Goal: Transaction & Acquisition: Register for event/course

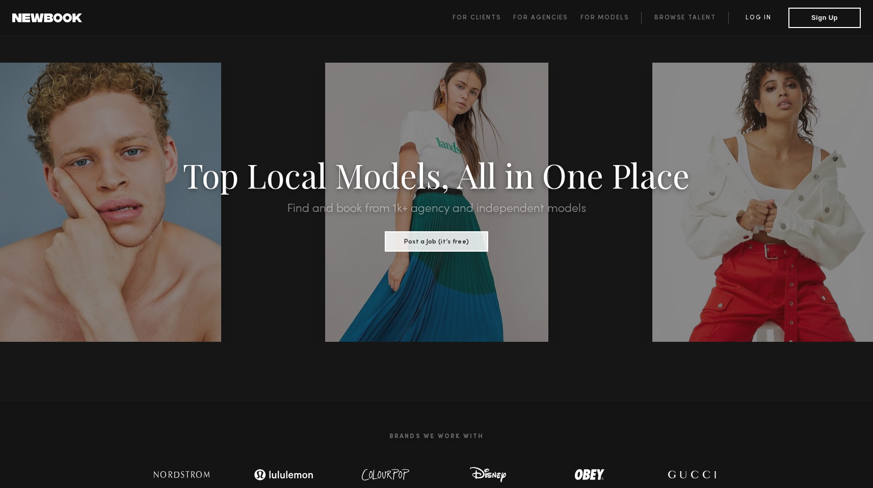
click at [725, 16] on link "Log in" at bounding box center [758, 18] width 60 height 12
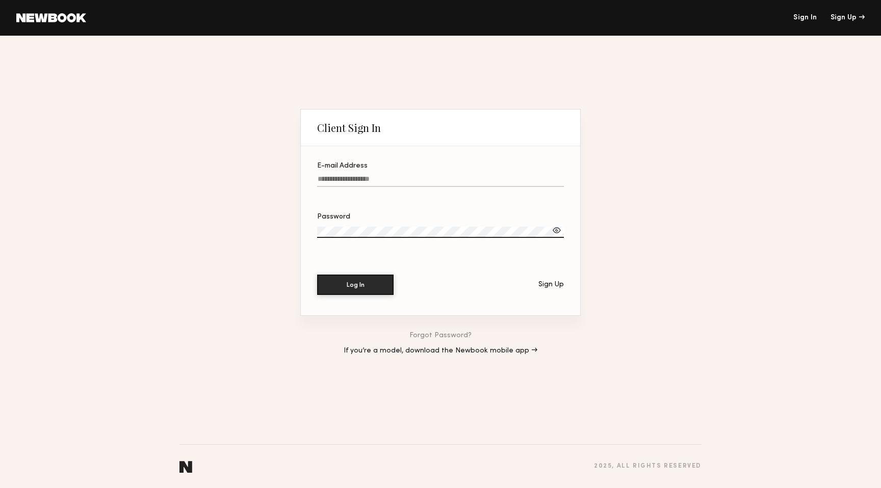
click at [382, 182] on input "E-mail Address" at bounding box center [440, 181] width 247 height 12
type input "**********"
click at [547, 286] on div "Sign Up" at bounding box center [550, 284] width 25 height 7
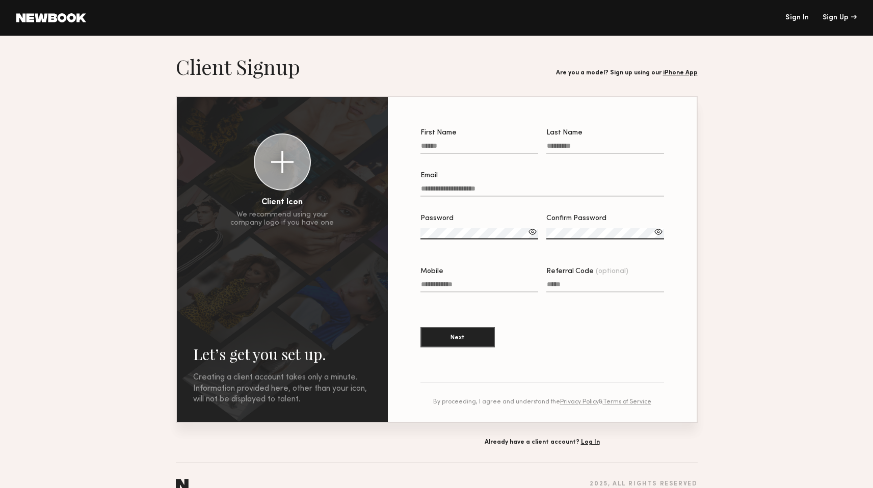
click at [485, 139] on label "First Name" at bounding box center [480, 146] width 118 height 35
click at [485, 142] on input "First Name" at bounding box center [480, 148] width 118 height 12
type input "*****"
type input "********"
type input "**********"
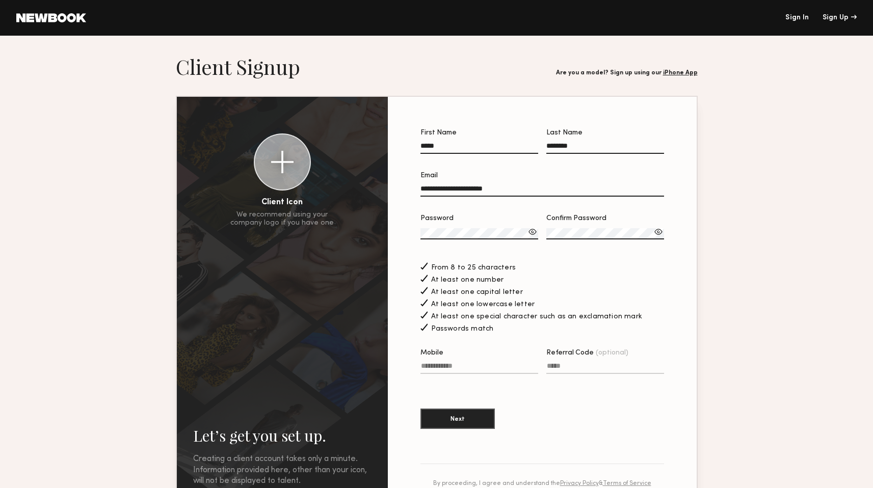
click at [440, 353] on label "Mobile" at bounding box center [480, 367] width 118 height 35
click at [440, 353] on input "Mobile" at bounding box center [480, 368] width 118 height 12
type input "**********"
click at [461, 353] on button "Next" at bounding box center [458, 418] width 74 height 20
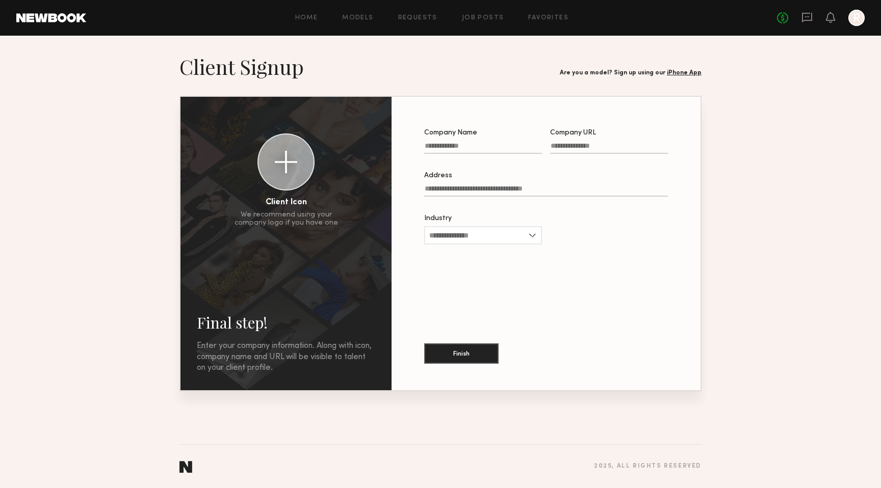
click at [477, 149] on input "Company Name" at bounding box center [483, 148] width 118 height 12
click at [447, 241] on input "Industry" at bounding box center [483, 235] width 118 height 18
click at [447, 340] on div "CPG" at bounding box center [483, 334] width 116 height 16
type input "***"
click at [455, 192] on input "Address" at bounding box center [546, 191] width 244 height 12
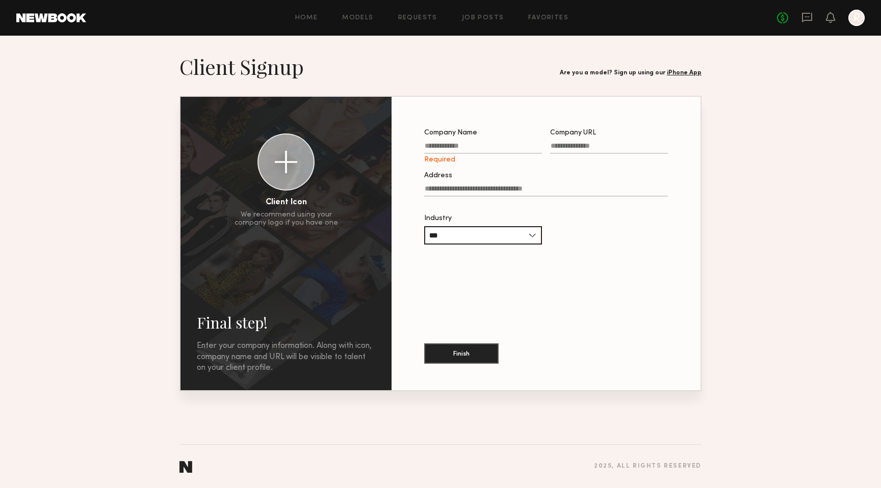
click at [441, 145] on input "Company Name Required" at bounding box center [483, 148] width 118 height 12
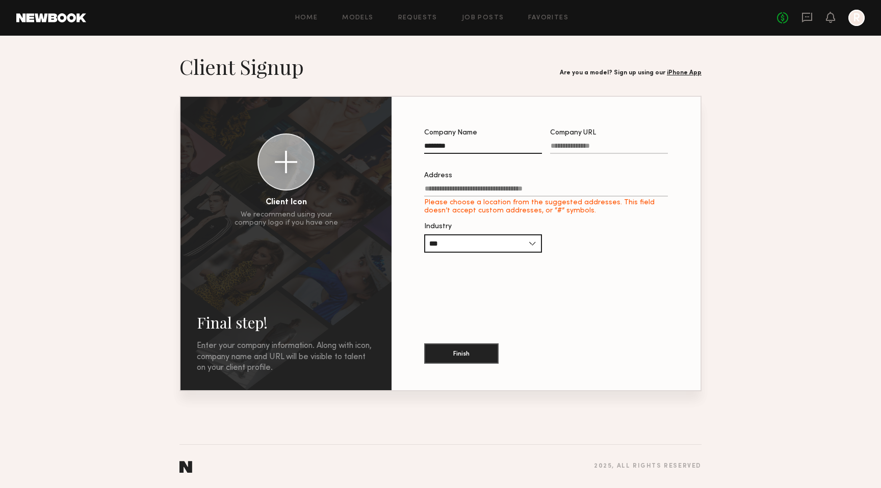
type input "********"
type input "**********"
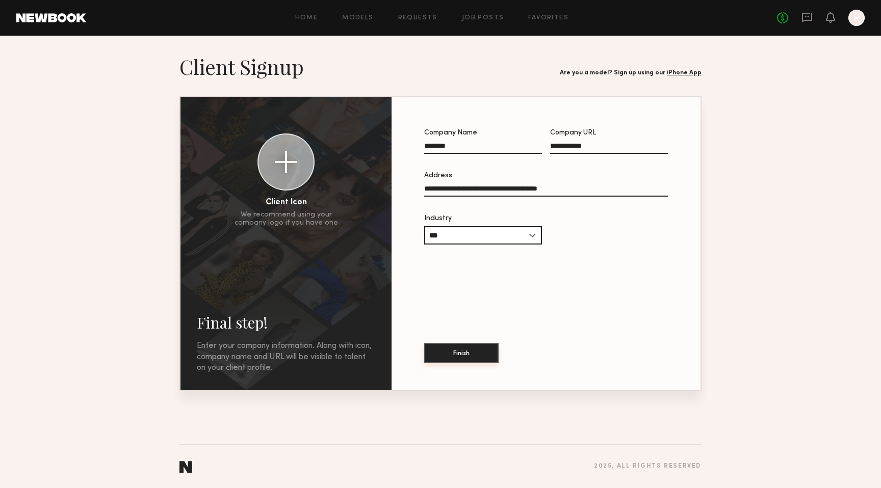
click at [456, 351] on button "Finish" at bounding box center [461, 353] width 74 height 20
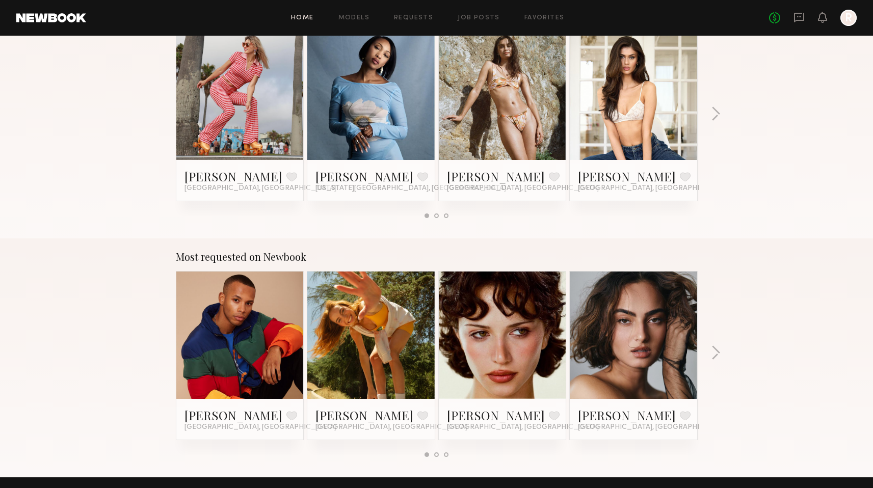
scroll to position [403, 0]
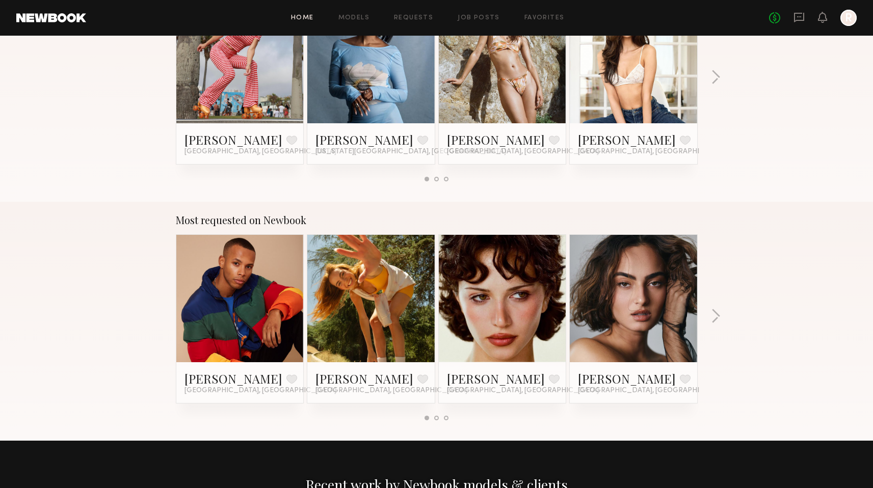
click at [380, 277] on link at bounding box center [371, 298] width 62 height 127
click at [708, 312] on div "Most requested on Newbook Dorion W. Favorite Los Angeles, CA Haley G. Favorite …" at bounding box center [436, 321] width 873 height 239
click at [713, 313] on button "button" at bounding box center [716, 317] width 10 height 17
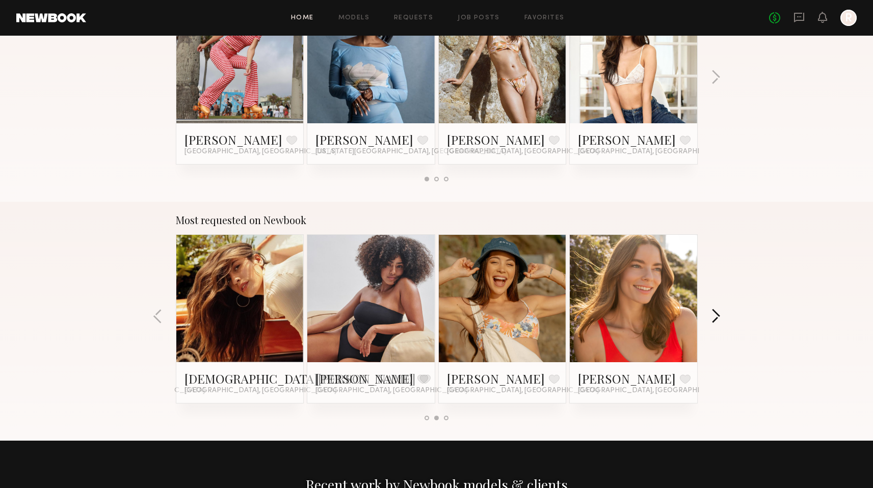
click at [713, 313] on button "button" at bounding box center [716, 317] width 10 height 17
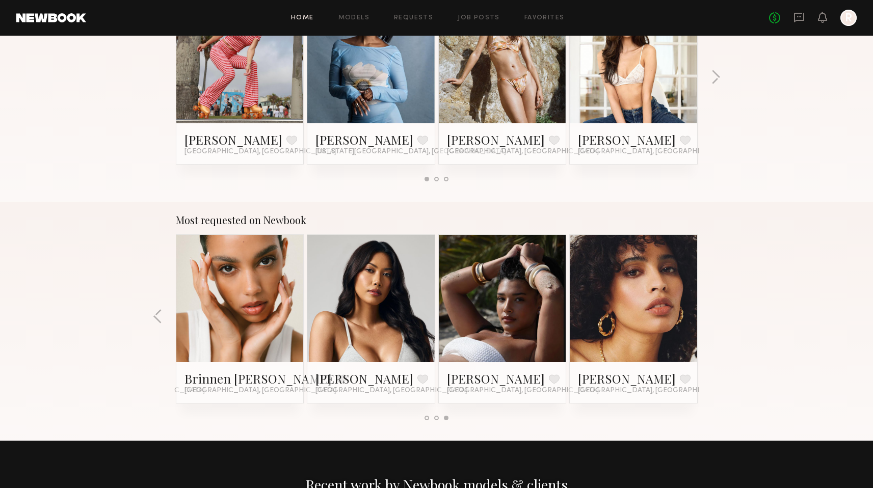
click at [713, 313] on div "Most requested on Newbook Dorion W. Favorite Los Angeles, CA Haley G. Favorite …" at bounding box center [436, 321] width 873 height 239
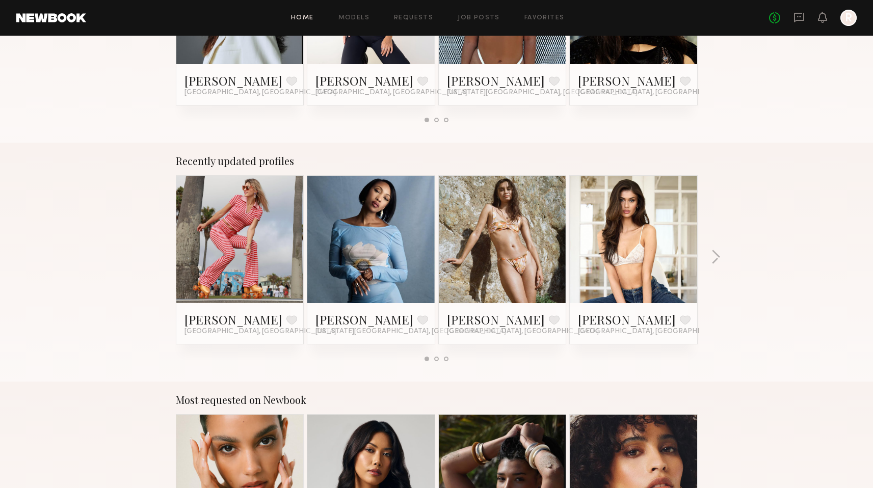
scroll to position [0, 0]
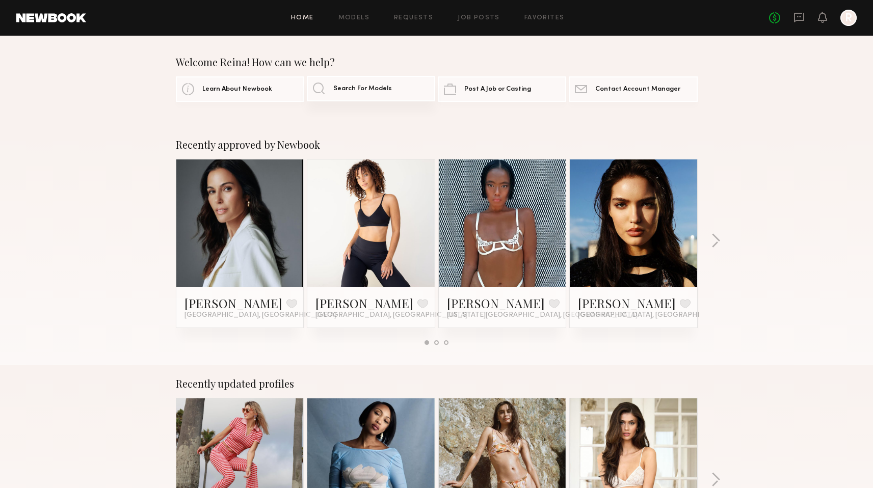
click at [322, 86] on link "Search For Models" at bounding box center [371, 88] width 128 height 25
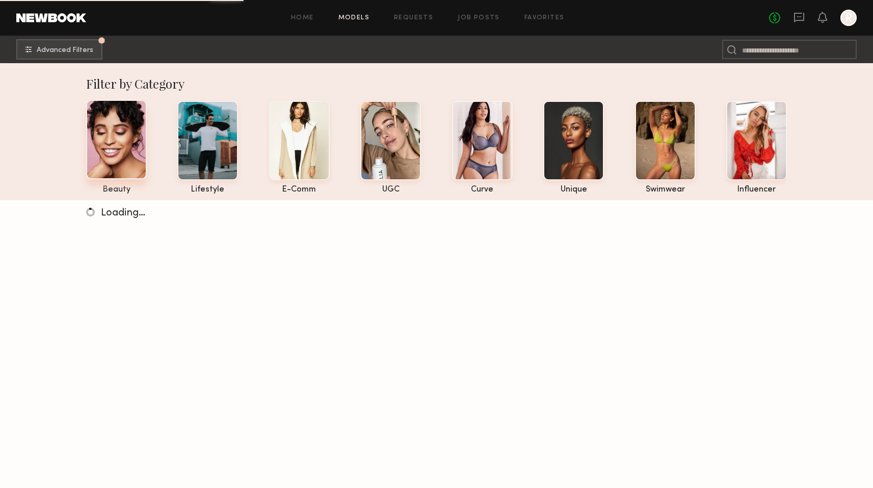
click at [111, 148] on div at bounding box center [116, 140] width 61 height 80
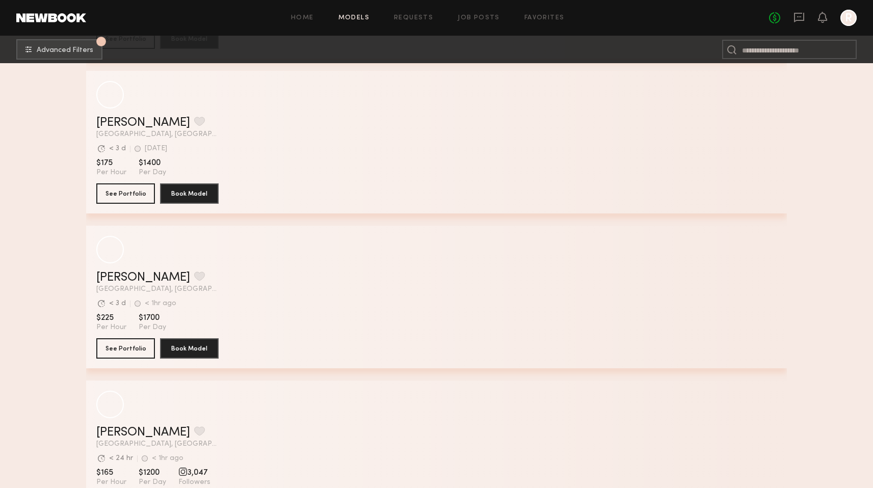
scroll to position [3455, 0]
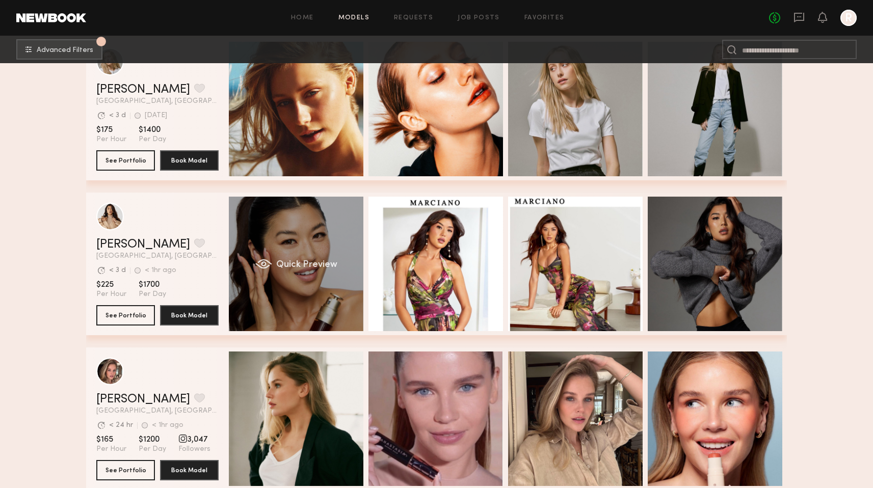
click at [262, 269] on div "grid" at bounding box center [263, 264] width 17 height 10
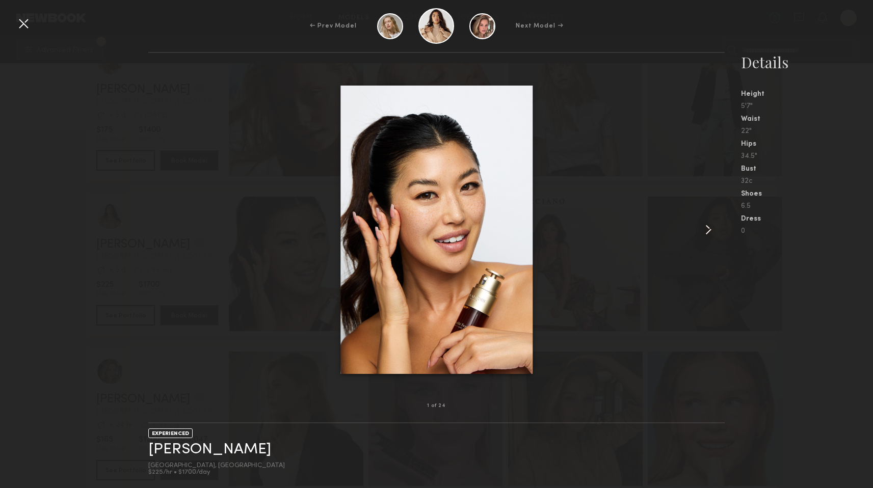
click at [711, 229] on common-icon at bounding box center [708, 230] width 16 height 16
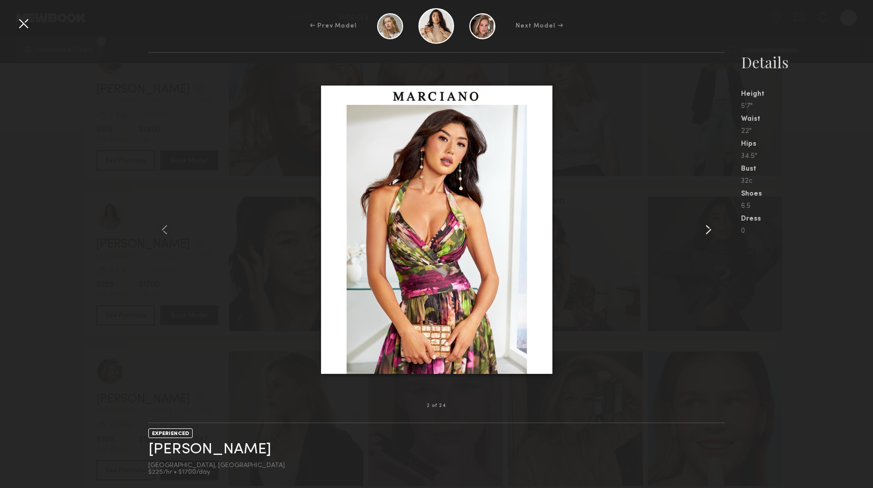
click at [711, 229] on common-icon at bounding box center [708, 230] width 16 height 16
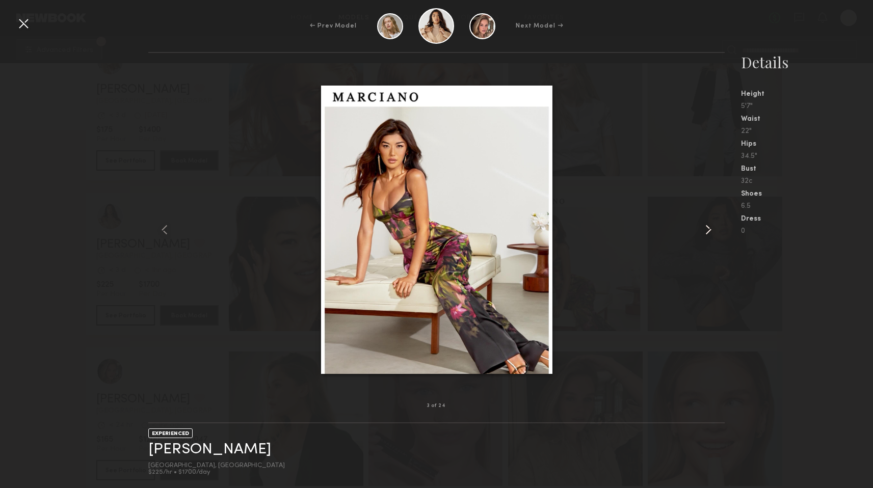
click at [711, 229] on common-icon at bounding box center [708, 230] width 16 height 16
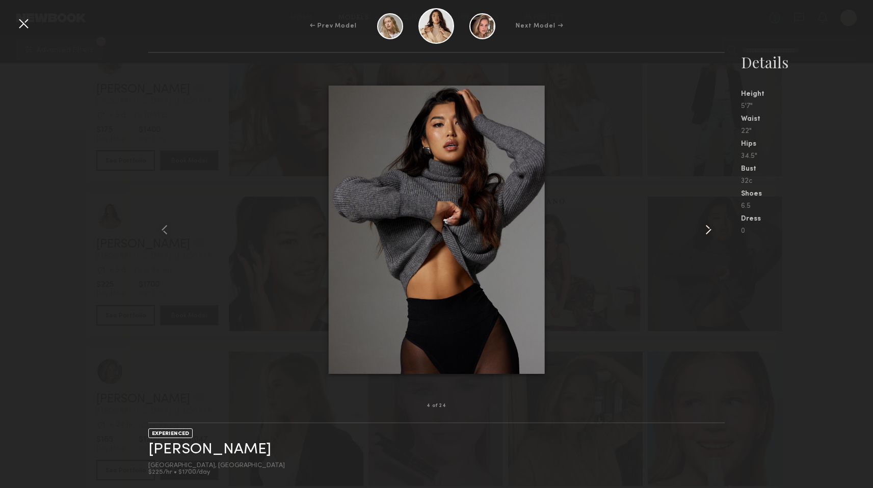
click at [711, 229] on common-icon at bounding box center [708, 230] width 16 height 16
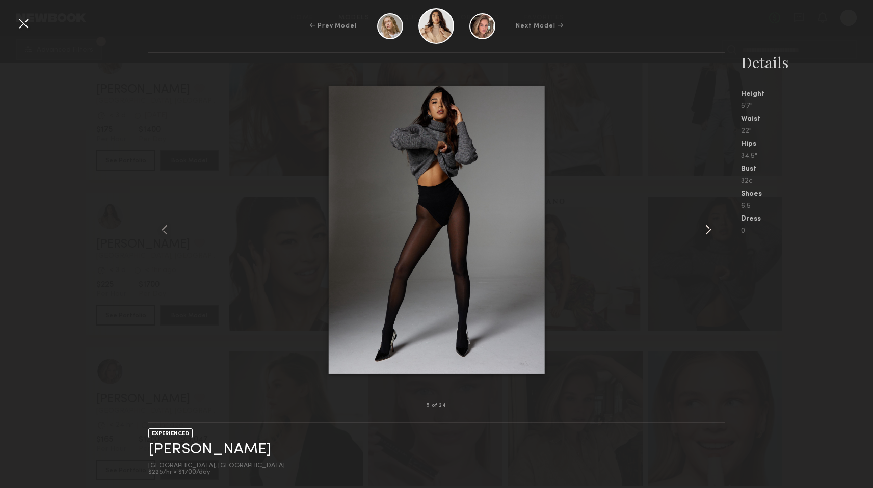
click at [711, 229] on common-icon at bounding box center [708, 230] width 16 height 16
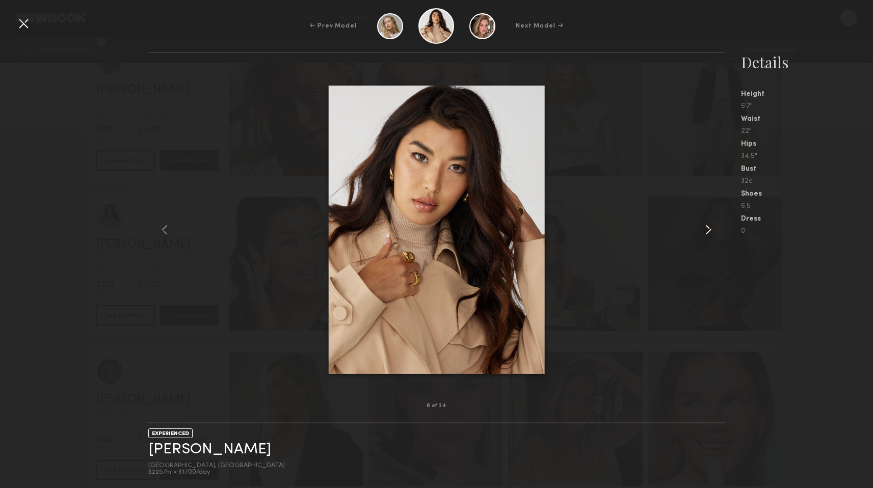
click at [711, 229] on common-icon at bounding box center [708, 230] width 16 height 16
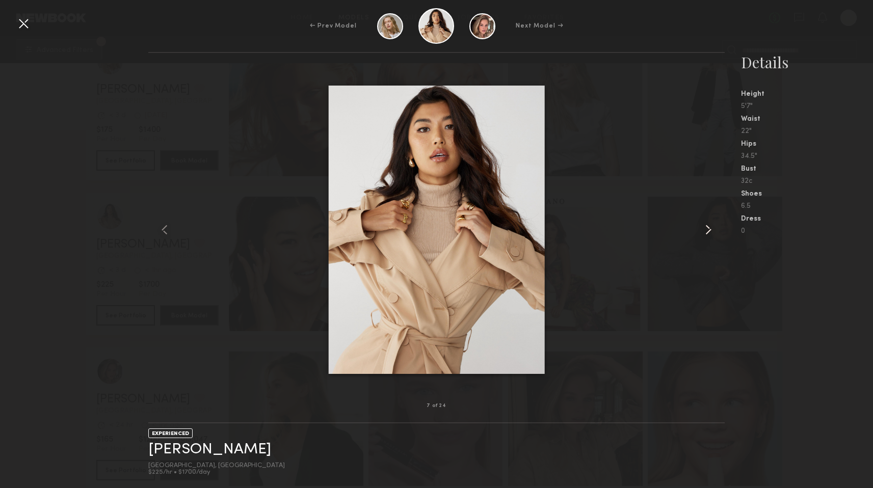
click at [711, 229] on common-icon at bounding box center [708, 230] width 16 height 16
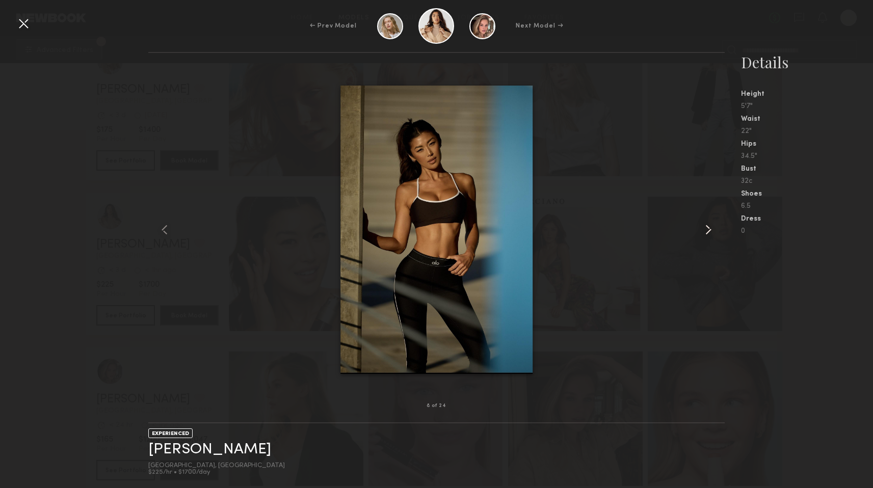
click at [711, 229] on common-icon at bounding box center [708, 230] width 16 height 16
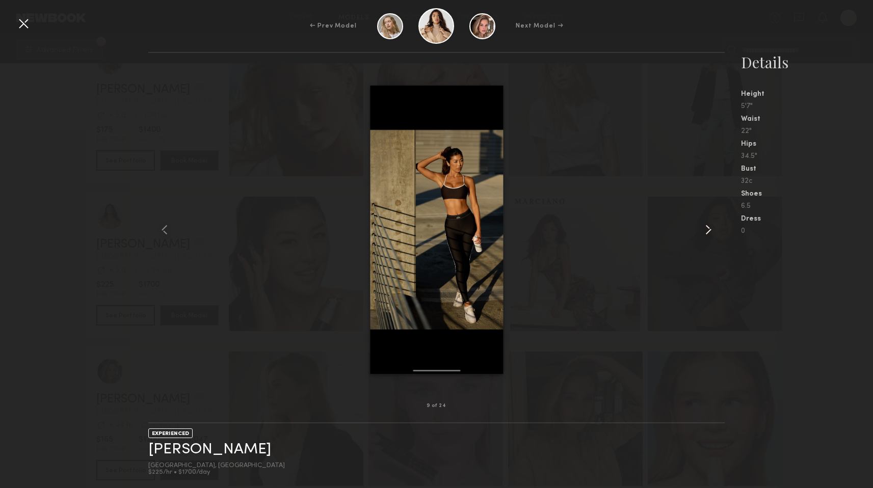
click at [711, 229] on common-icon at bounding box center [708, 230] width 16 height 16
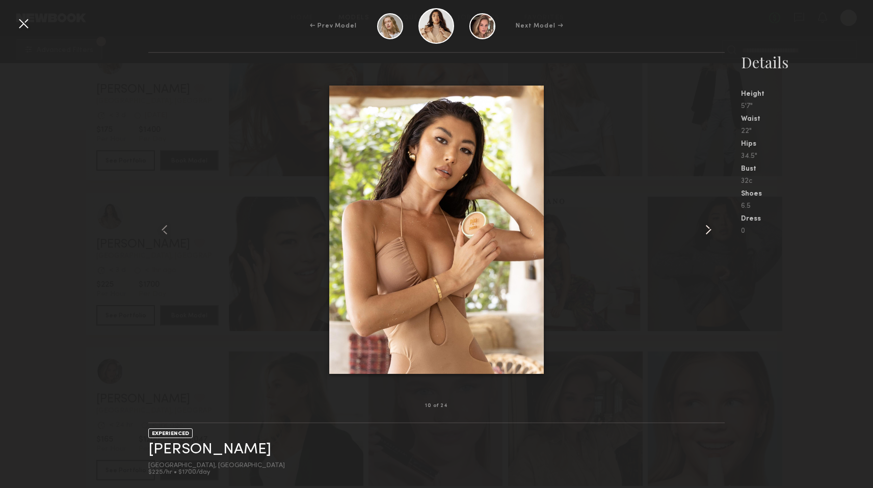
click at [711, 229] on common-icon at bounding box center [708, 230] width 16 height 16
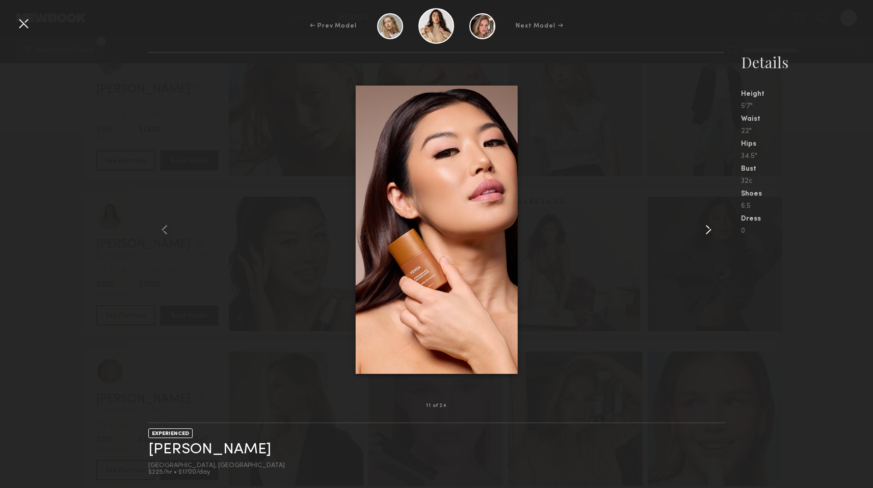
click at [711, 229] on common-icon at bounding box center [708, 230] width 16 height 16
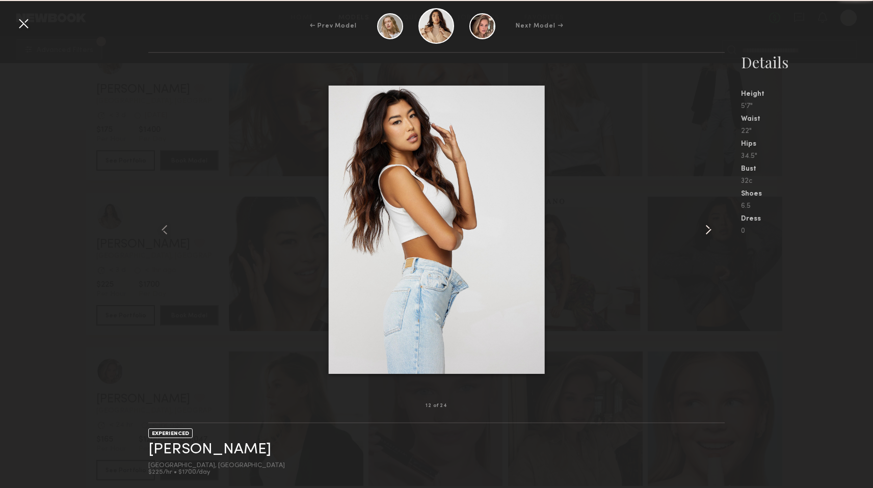
click at [711, 229] on common-icon at bounding box center [708, 230] width 16 height 16
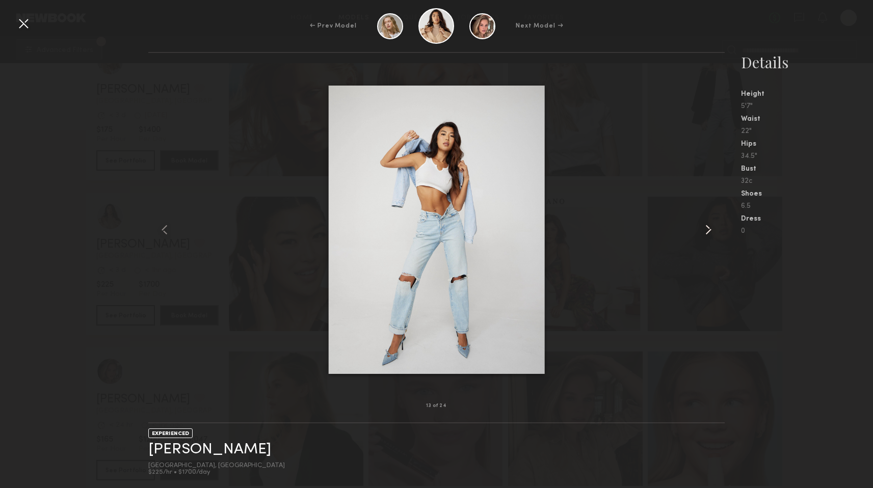
click at [711, 229] on common-icon at bounding box center [708, 230] width 16 height 16
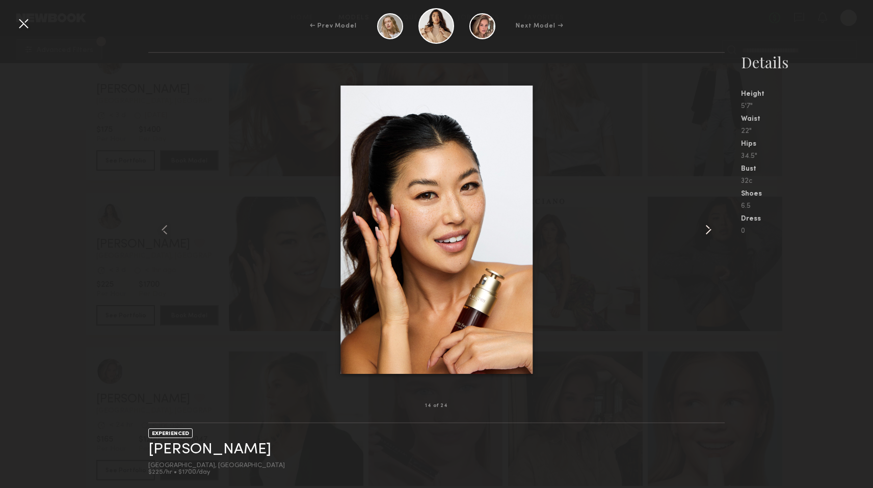
click at [711, 229] on common-icon at bounding box center [708, 230] width 16 height 16
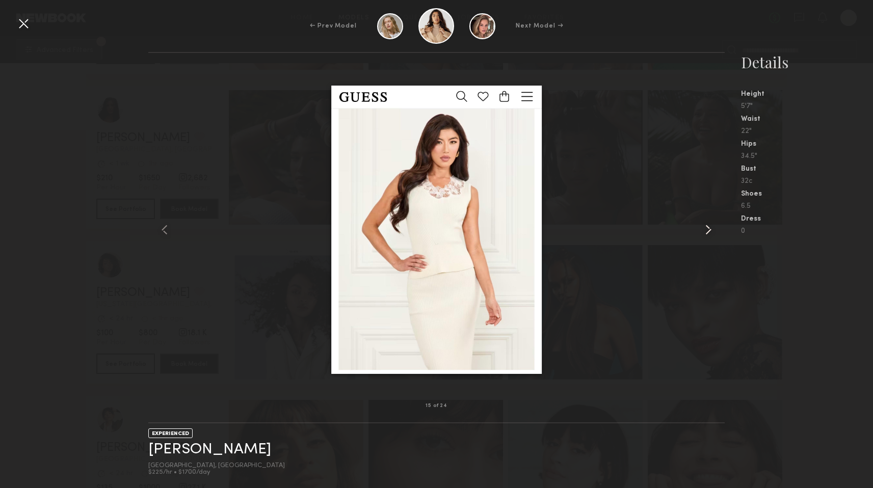
scroll to position [4581, 0]
click at [22, 19] on div at bounding box center [23, 23] width 16 height 16
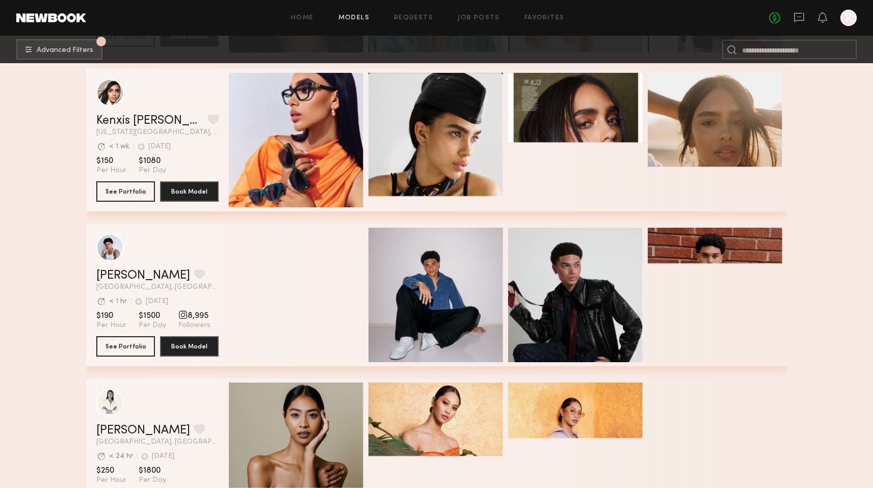
scroll to position [6158, 0]
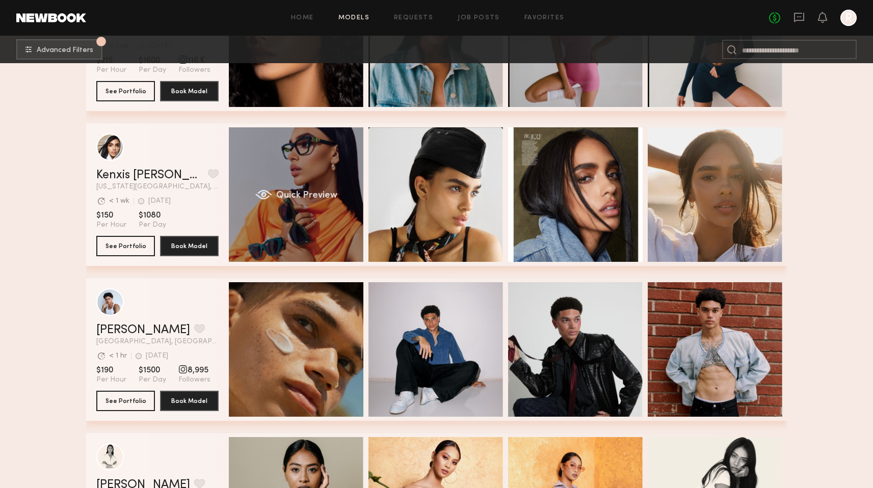
click at [267, 206] on div "Quick Preview" at bounding box center [296, 194] width 135 height 135
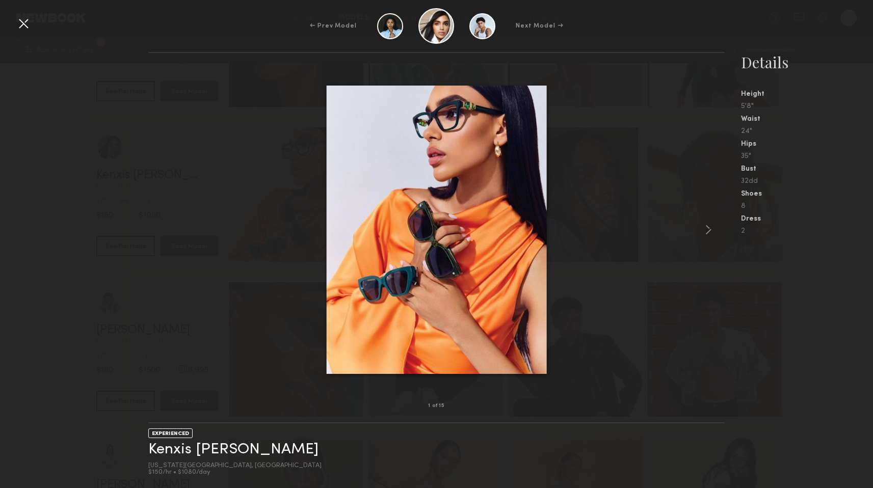
click at [698, 220] on div at bounding box center [436, 229] width 577 height 321
click at [697, 228] on div at bounding box center [436, 229] width 577 height 321
click at [601, 285] on div at bounding box center [436, 229] width 577 height 321
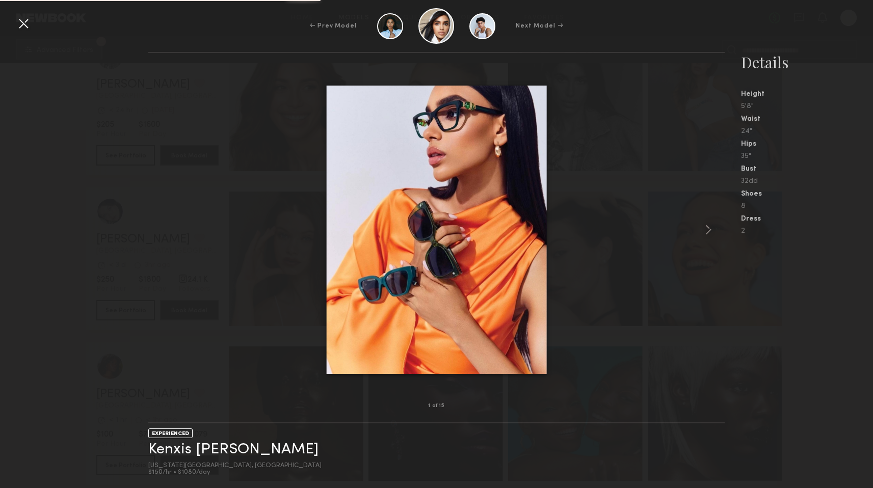
click at [21, 19] on div at bounding box center [23, 23] width 16 height 16
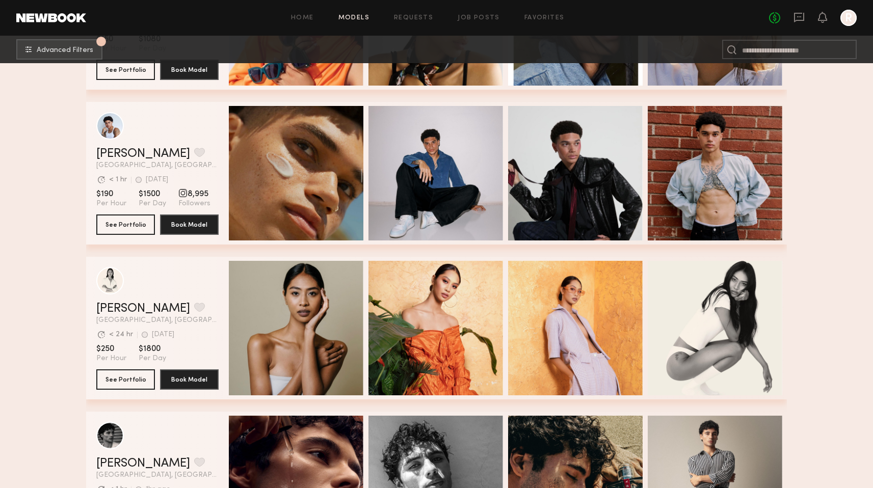
scroll to position [6130, 0]
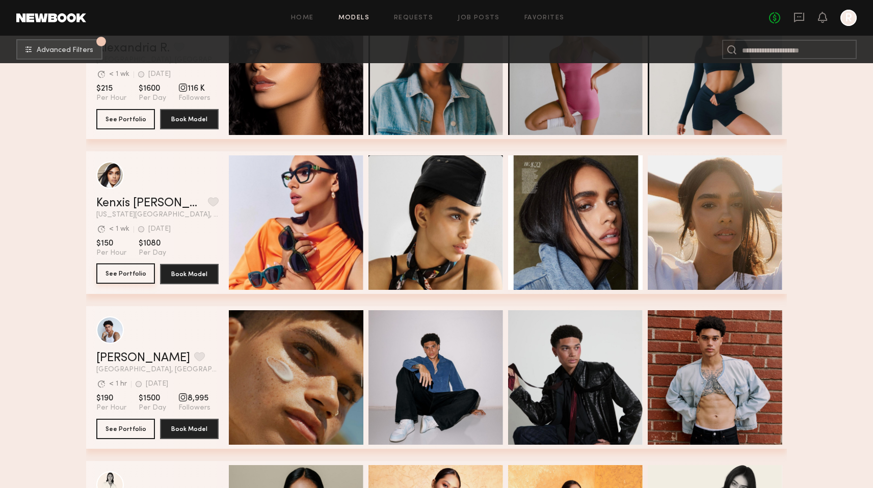
click at [127, 266] on button "See Portfolio" at bounding box center [125, 274] width 59 height 20
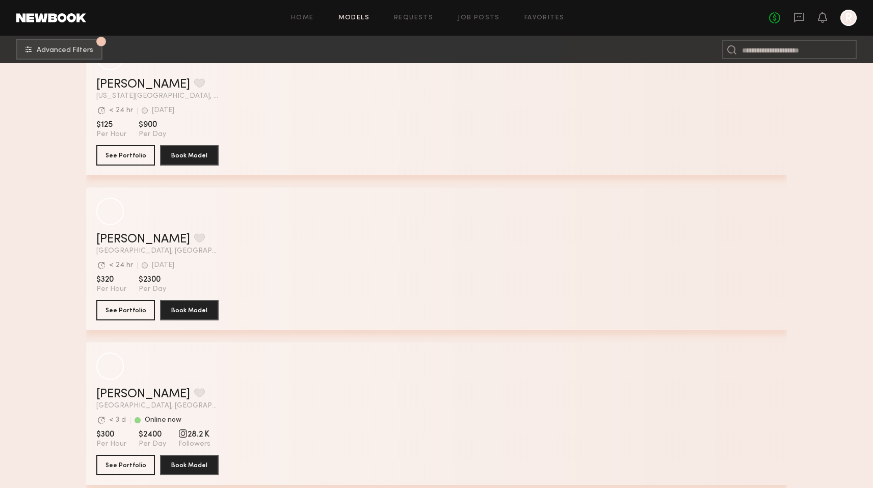
scroll to position [18444, 0]
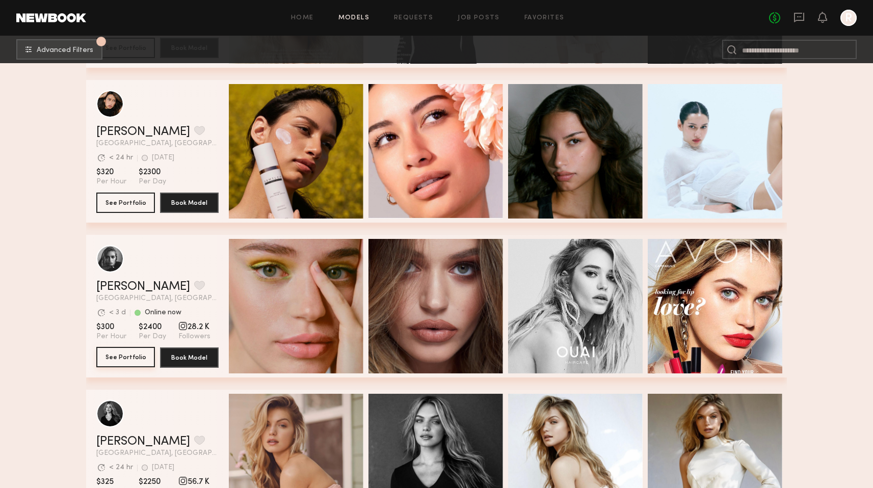
click at [131, 353] on button "See Portfolio" at bounding box center [125, 357] width 59 height 20
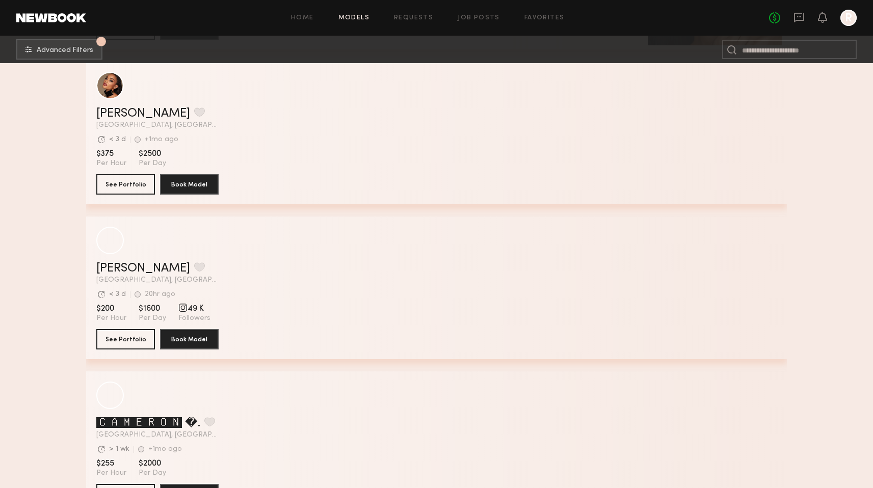
scroll to position [22010, 0]
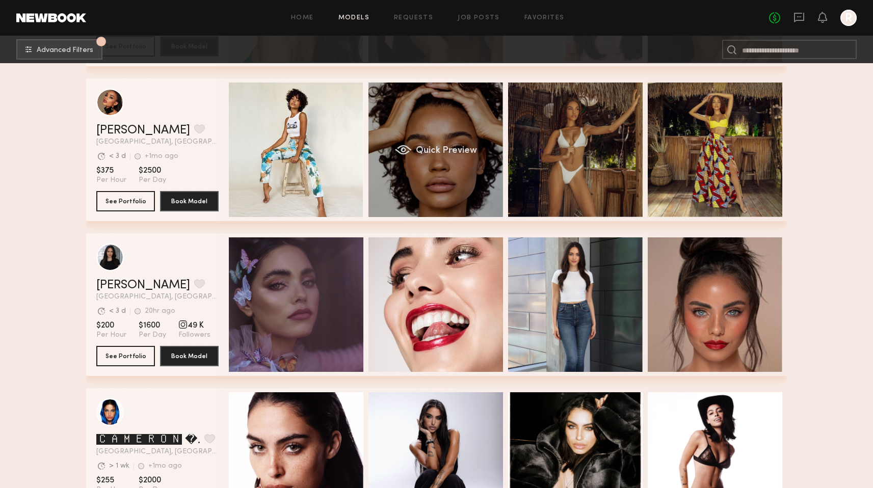
click at [409, 113] on div "Quick Preview" at bounding box center [436, 150] width 135 height 135
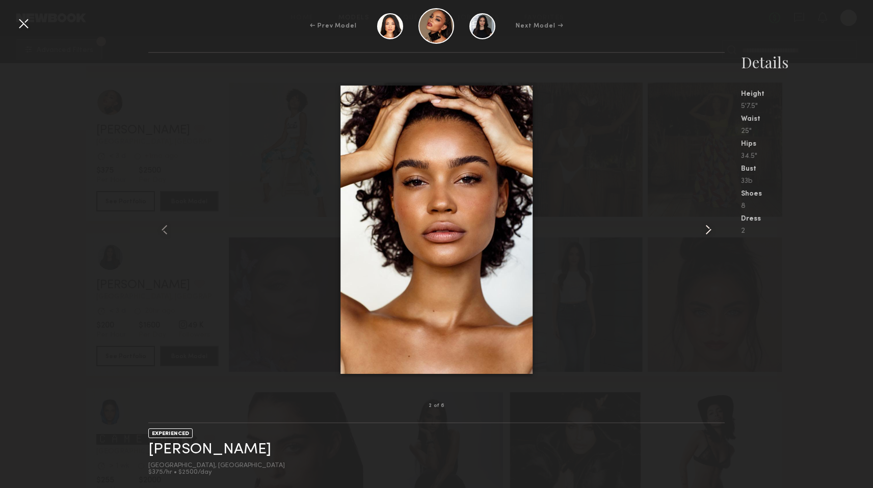
click at [703, 231] on common-icon at bounding box center [708, 230] width 16 height 16
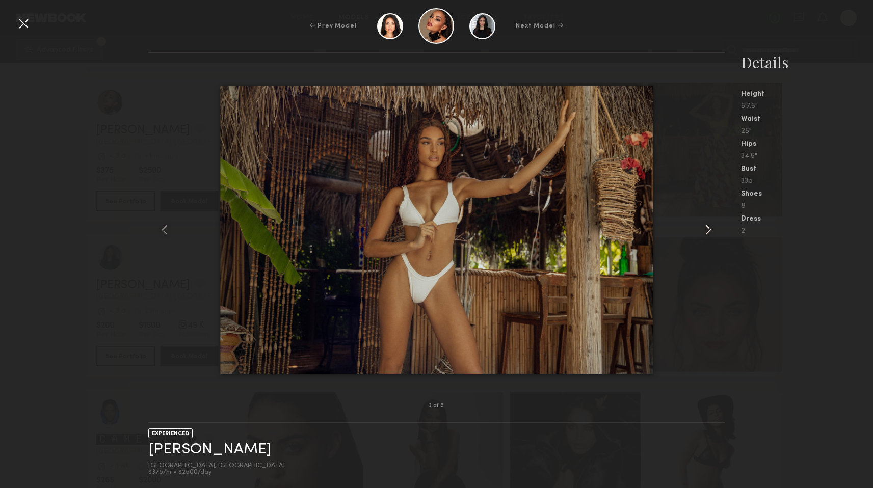
click at [703, 231] on common-icon at bounding box center [708, 230] width 16 height 16
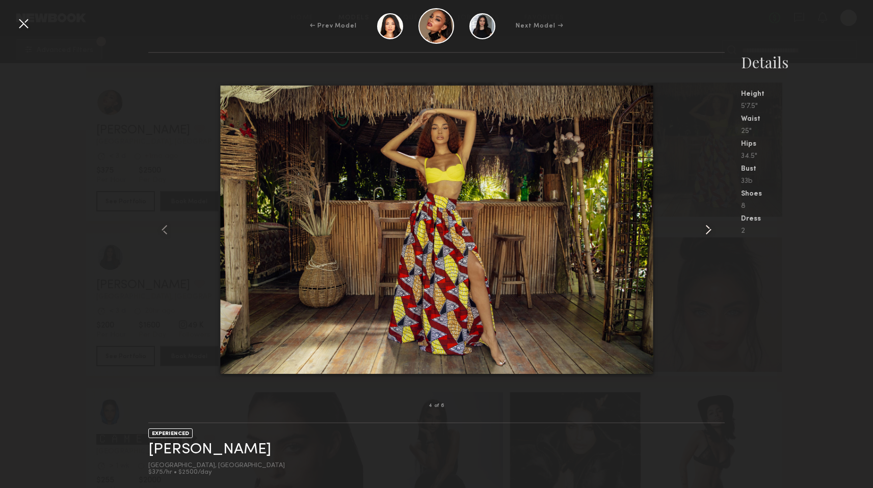
click at [703, 231] on common-icon at bounding box center [708, 230] width 16 height 16
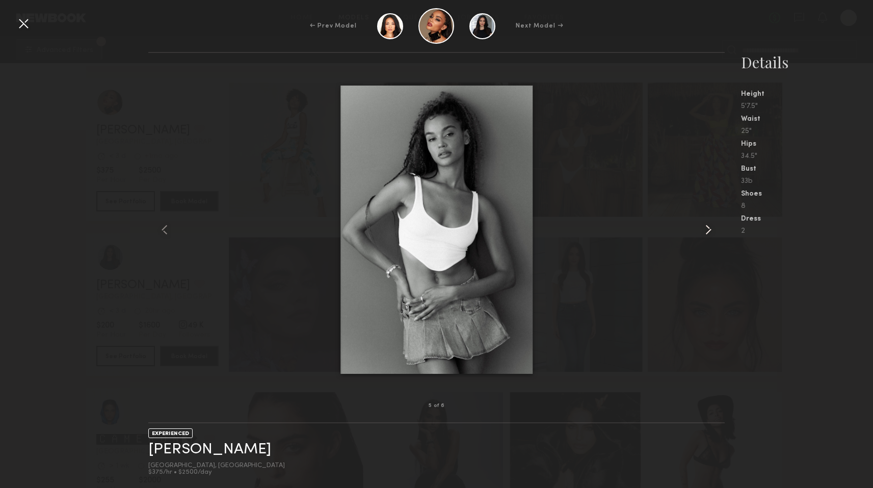
click at [703, 231] on common-icon at bounding box center [708, 230] width 16 height 16
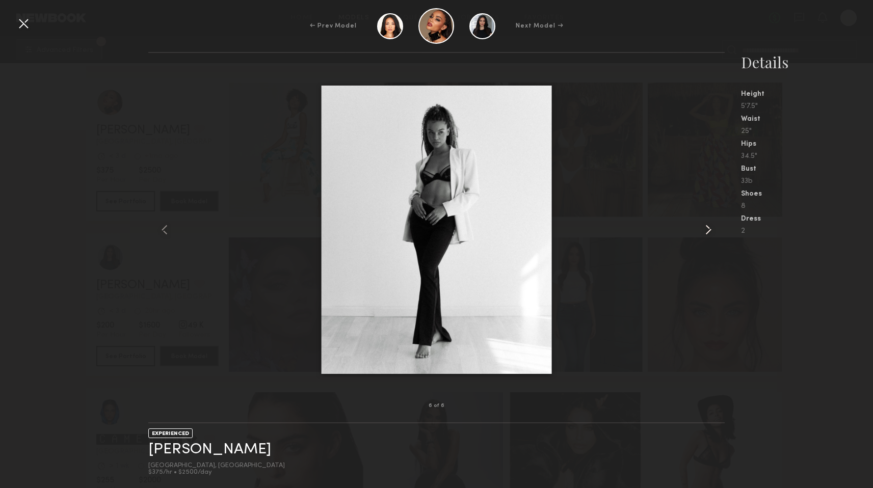
click at [703, 231] on common-icon at bounding box center [708, 230] width 16 height 16
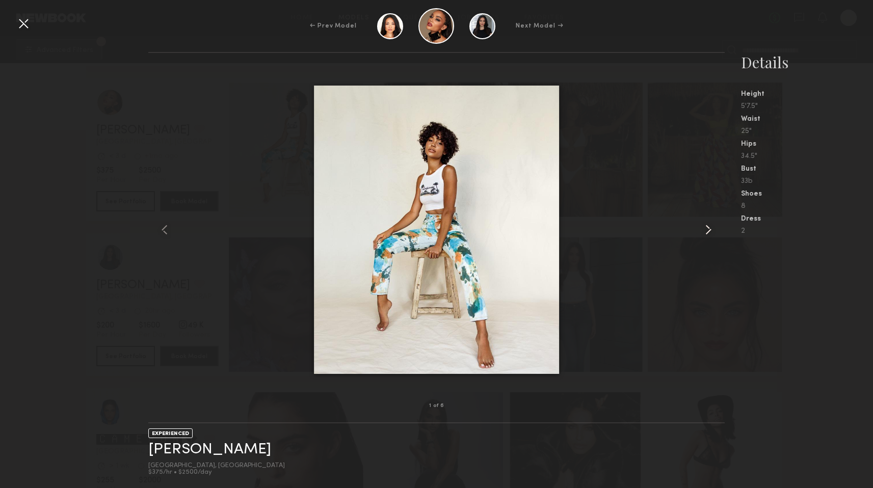
click at [703, 231] on common-icon at bounding box center [708, 230] width 16 height 16
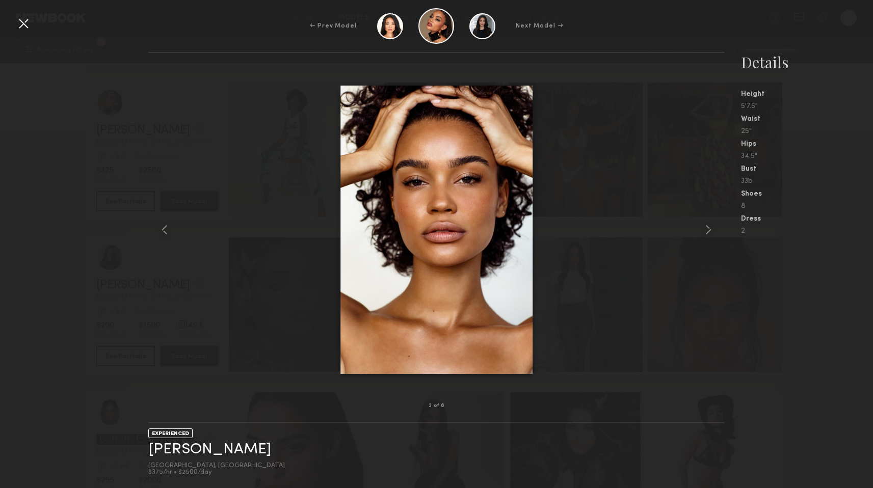
click at [21, 24] on div at bounding box center [23, 23] width 16 height 16
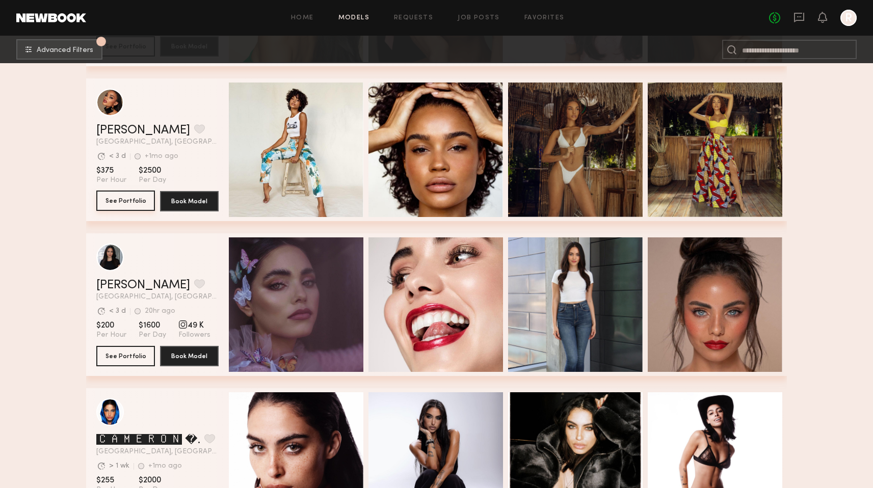
click at [134, 196] on button "See Portfolio" at bounding box center [125, 201] width 59 height 20
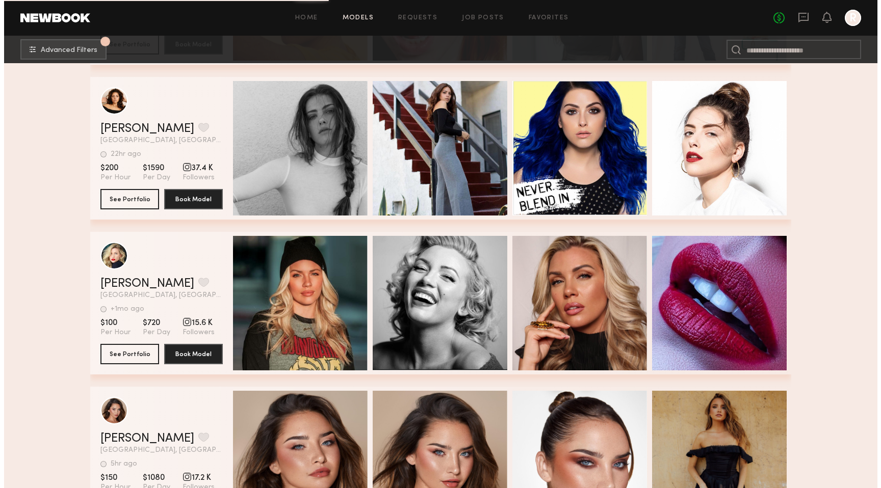
scroll to position [48126, 0]
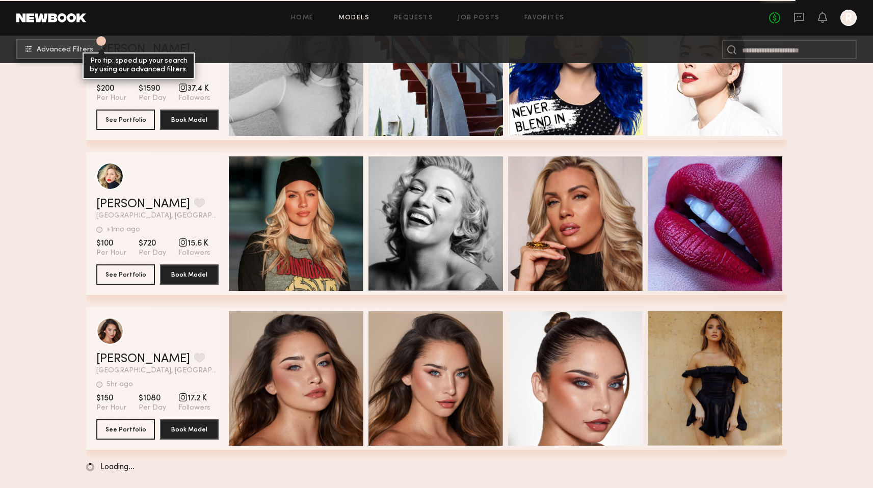
click at [65, 58] on button "1 Advanced Filters Pro tip: speed up your search by using our advanced filters." at bounding box center [59, 49] width 86 height 20
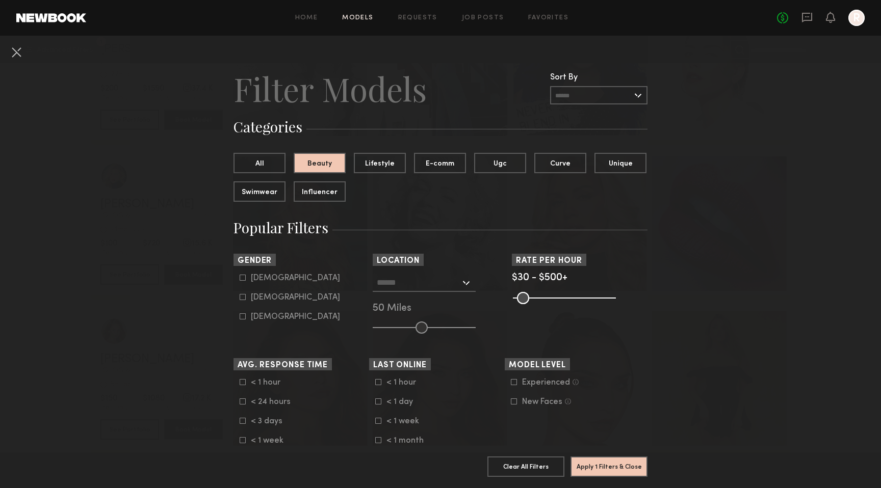
click at [415, 284] on input "text" at bounding box center [419, 282] width 84 height 17
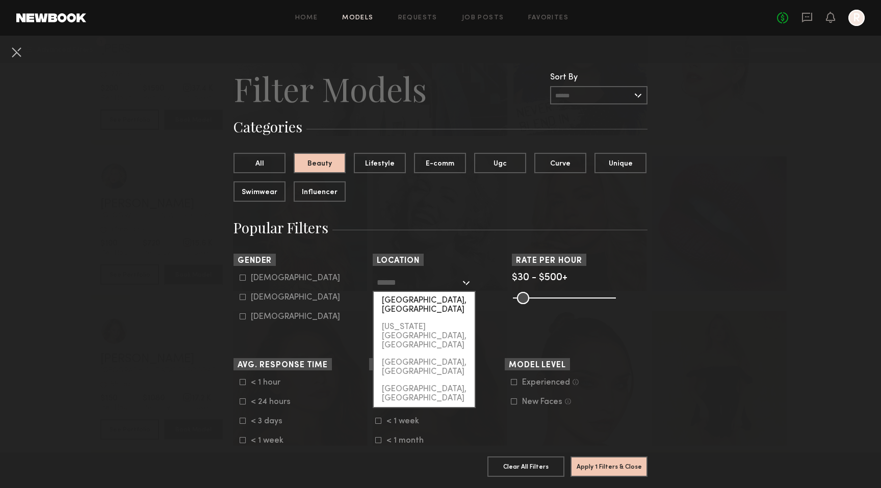
click at [411, 298] on div "[GEOGRAPHIC_DATA], [GEOGRAPHIC_DATA]" at bounding box center [424, 305] width 101 height 27
type input "**********"
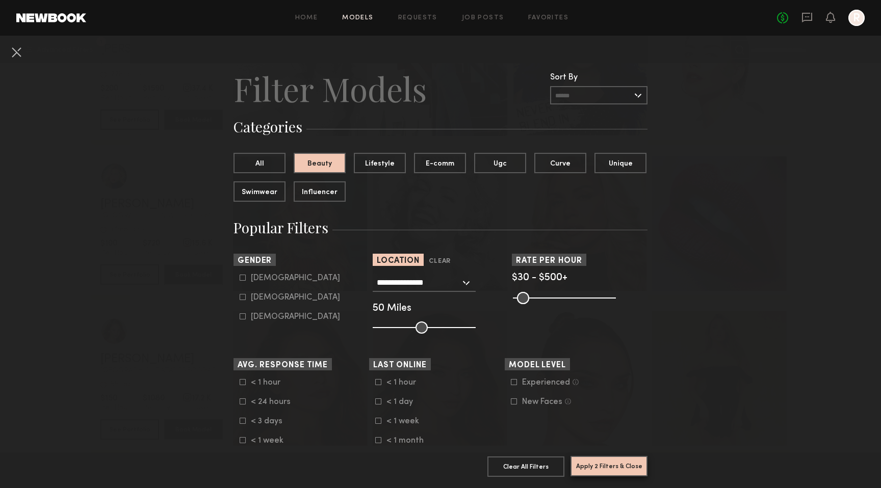
click at [575, 353] on button "Apply 2 Filters & Close" at bounding box center [608, 466] width 77 height 20
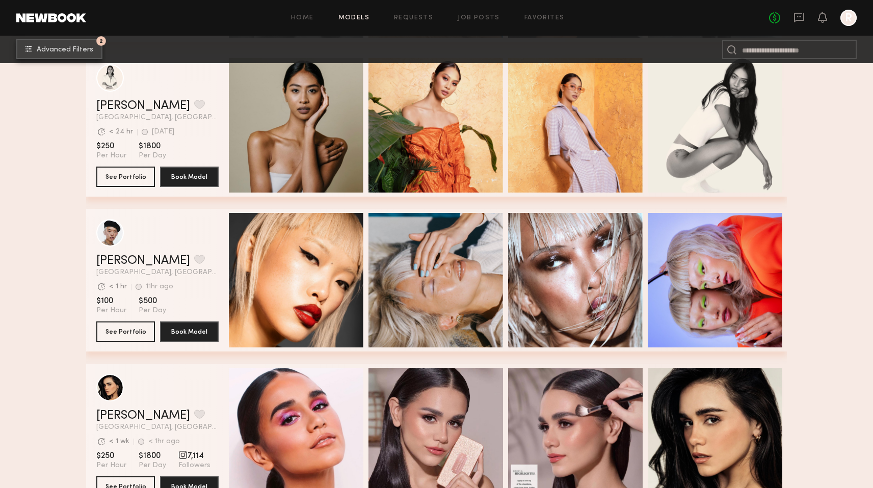
scroll to position [3600, 0]
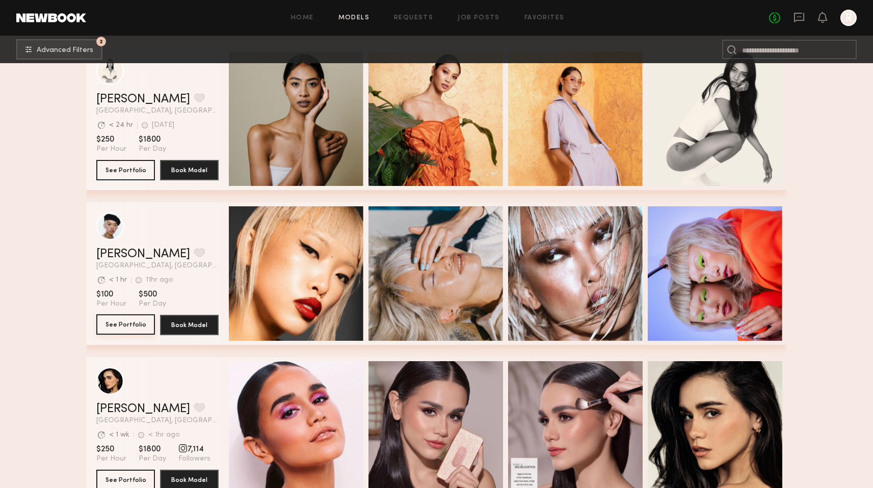
click at [127, 321] on button "See Portfolio" at bounding box center [125, 325] width 59 height 20
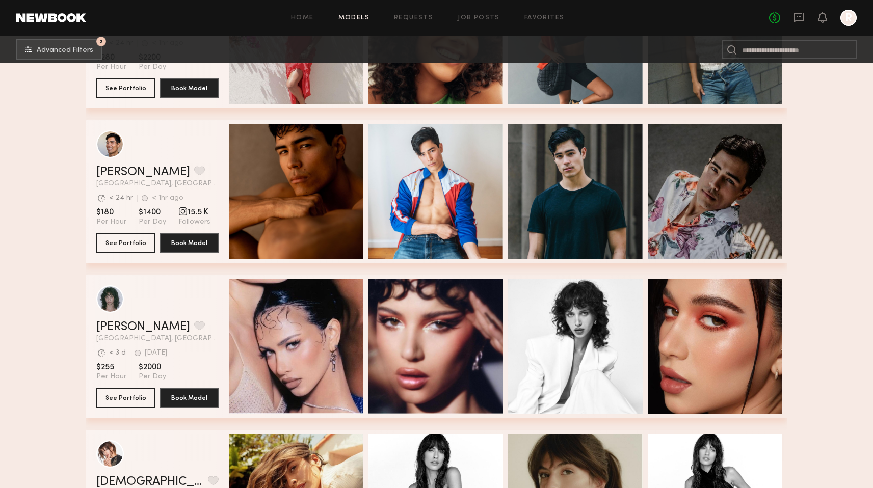
scroll to position [19645, 0]
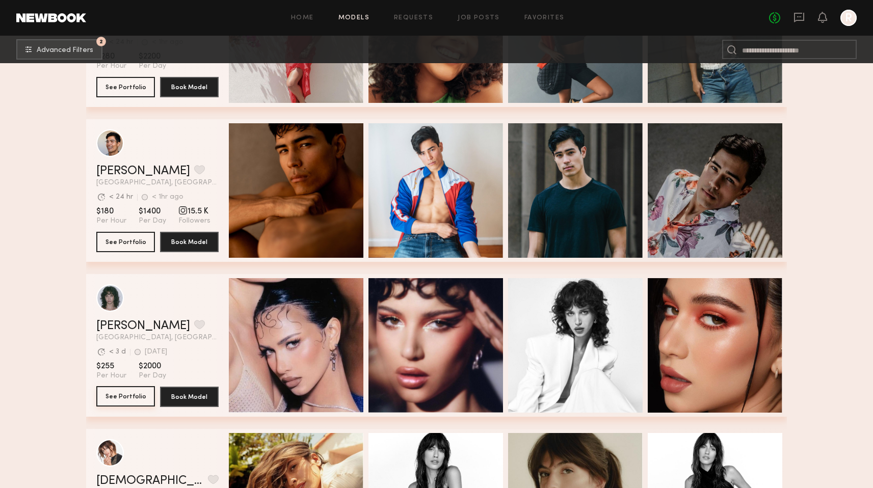
click at [110, 353] on button "See Portfolio" at bounding box center [125, 396] width 59 height 20
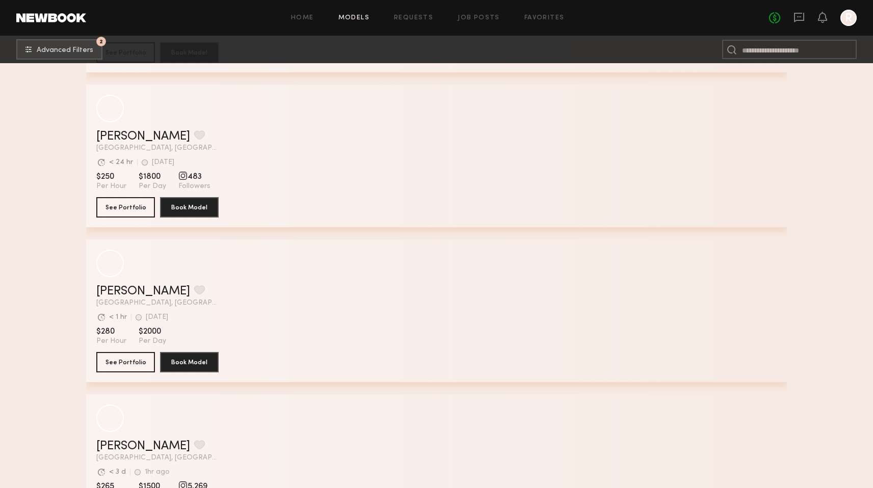
scroll to position [22482, 0]
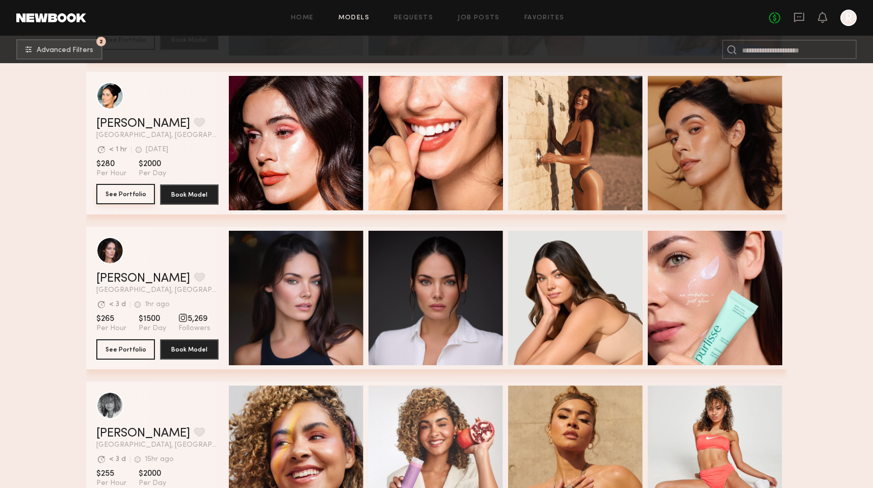
click at [121, 194] on button "See Portfolio" at bounding box center [125, 194] width 59 height 20
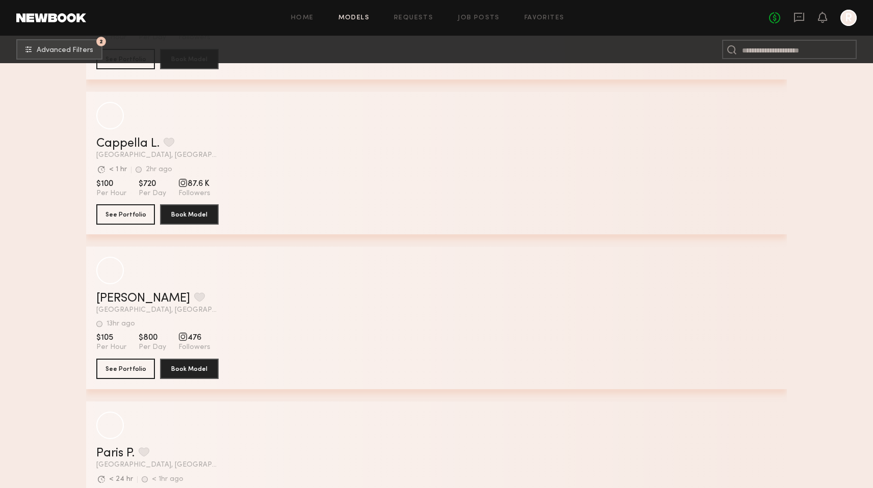
scroll to position [30253, 0]
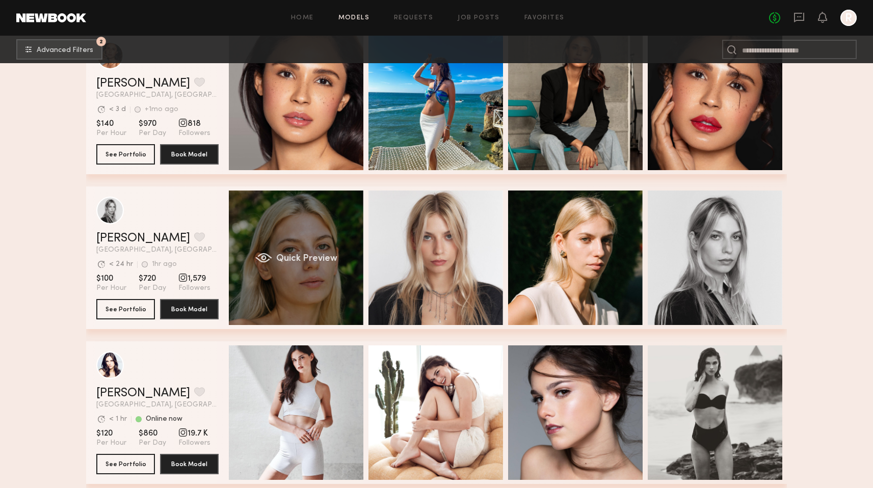
click at [290, 233] on div "Quick Preview" at bounding box center [296, 258] width 135 height 135
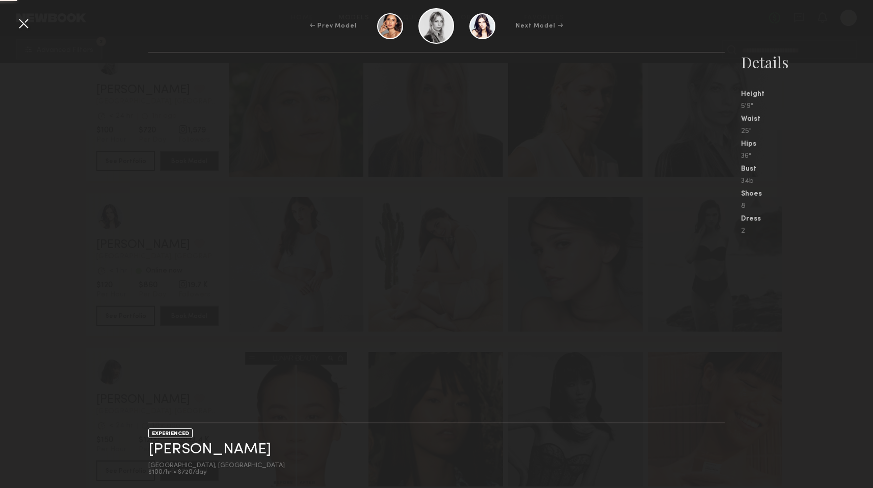
scroll to position [30745, 0]
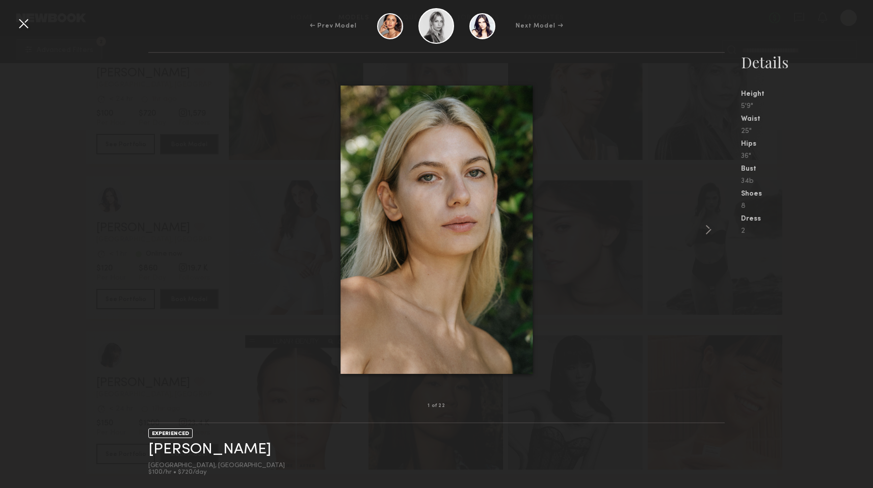
click at [19, 26] on div at bounding box center [23, 23] width 16 height 16
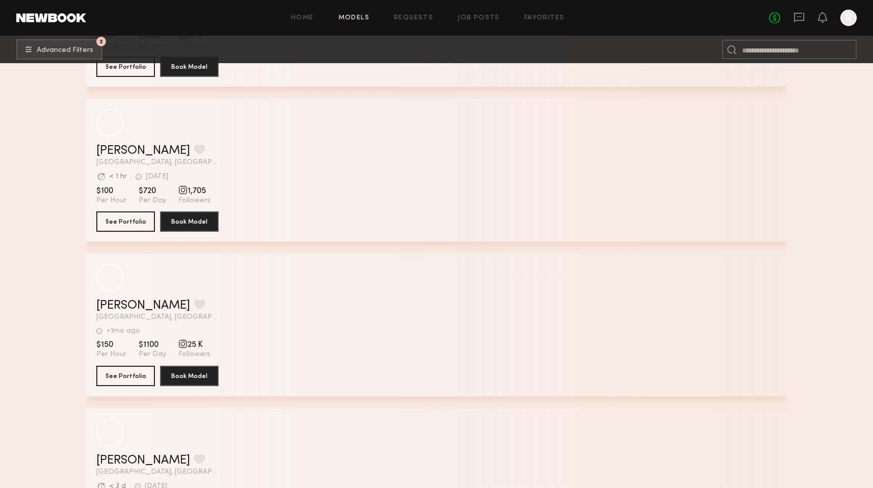
scroll to position [45700, 0]
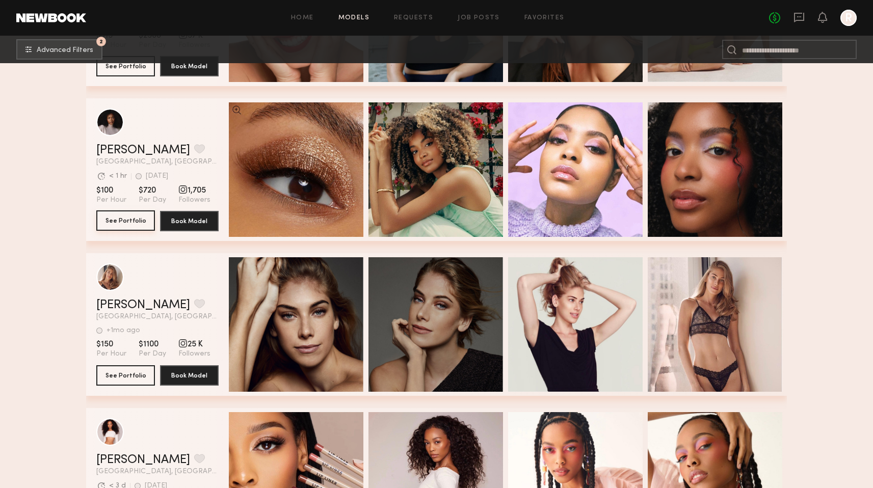
click at [113, 222] on button "See Portfolio" at bounding box center [125, 221] width 59 height 20
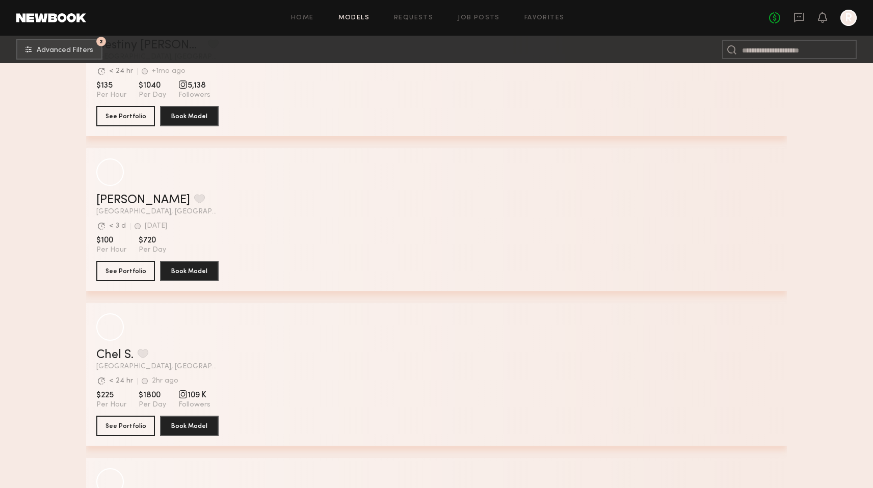
scroll to position [46892, 0]
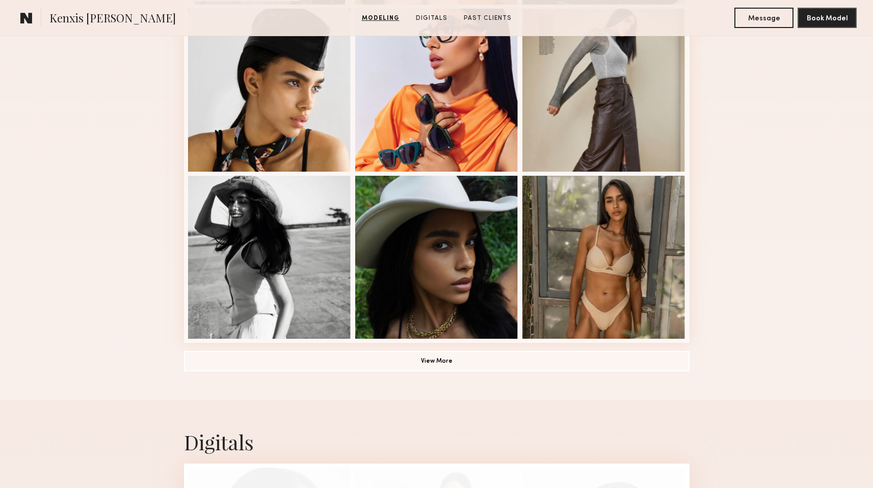
scroll to position [640, 0]
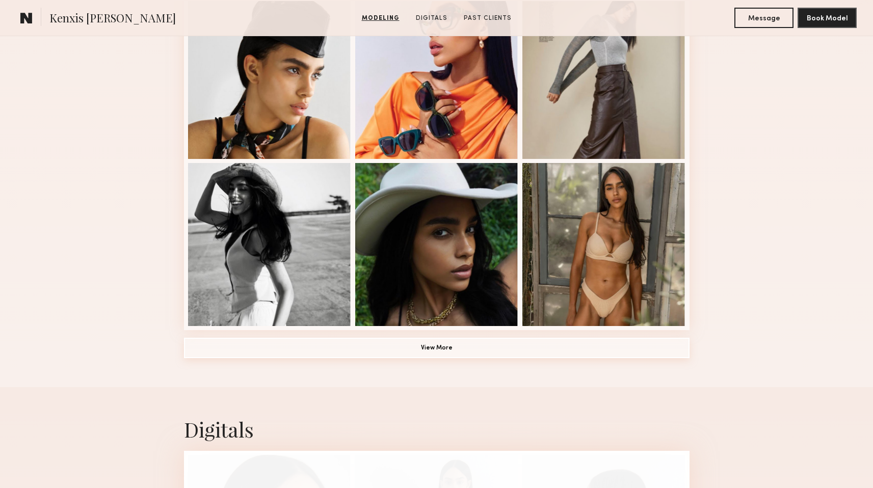
click at [291, 356] on button "View More" at bounding box center [437, 348] width 506 height 20
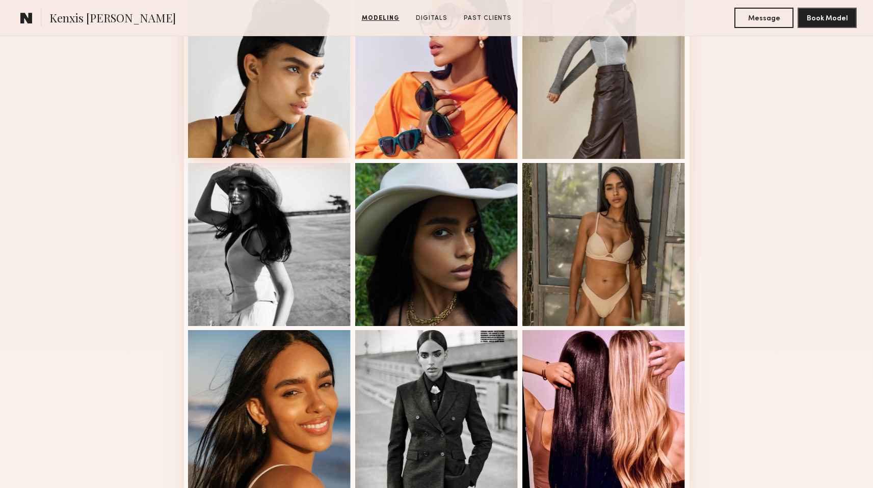
click at [265, 90] on div at bounding box center [269, 76] width 163 height 163
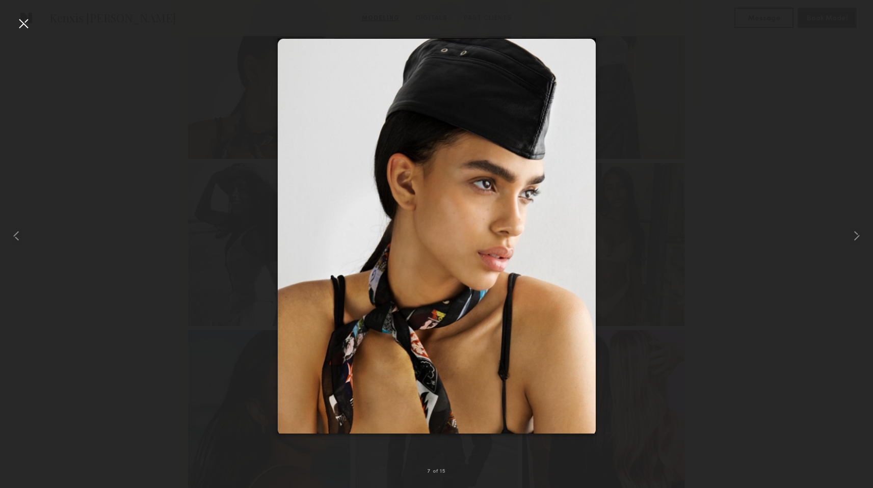
click at [16, 20] on div at bounding box center [23, 23] width 16 height 16
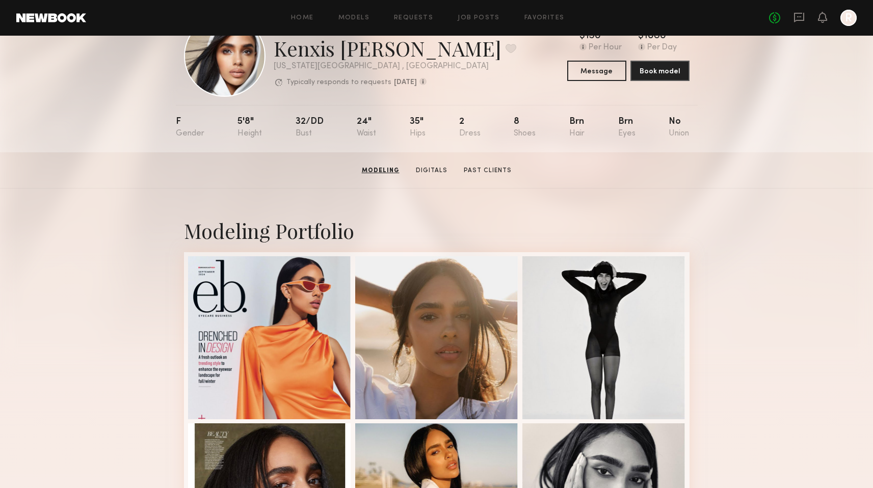
scroll to position [0, 0]
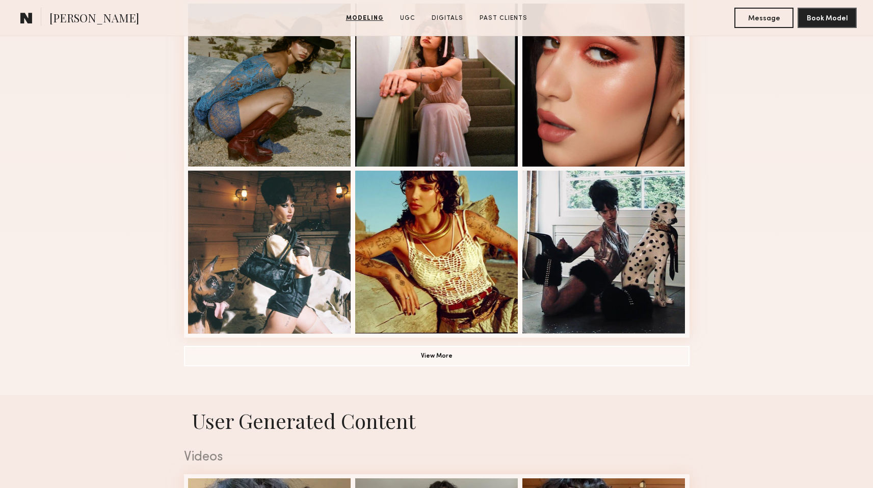
scroll to position [685, 0]
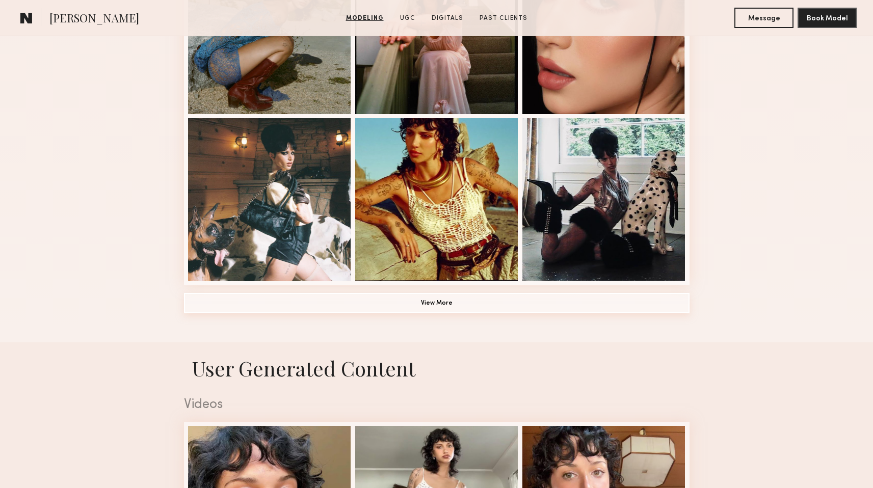
click at [354, 303] on button "View More" at bounding box center [437, 303] width 506 height 20
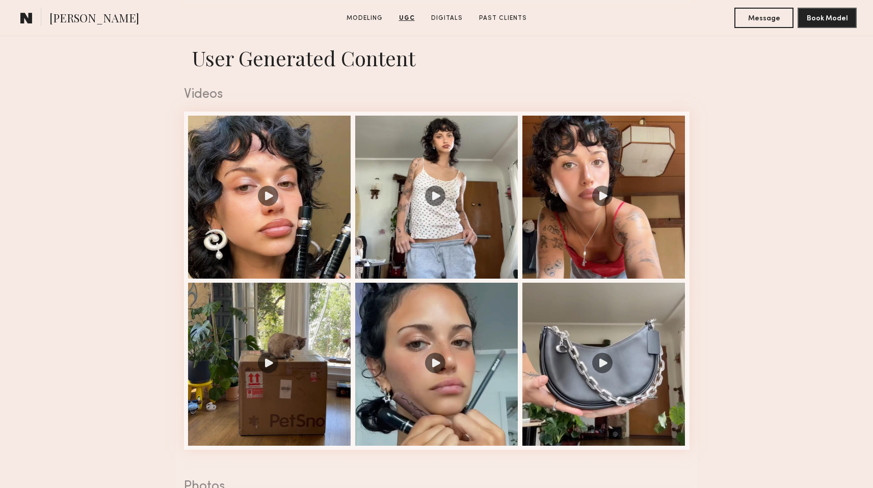
scroll to position [1639, 0]
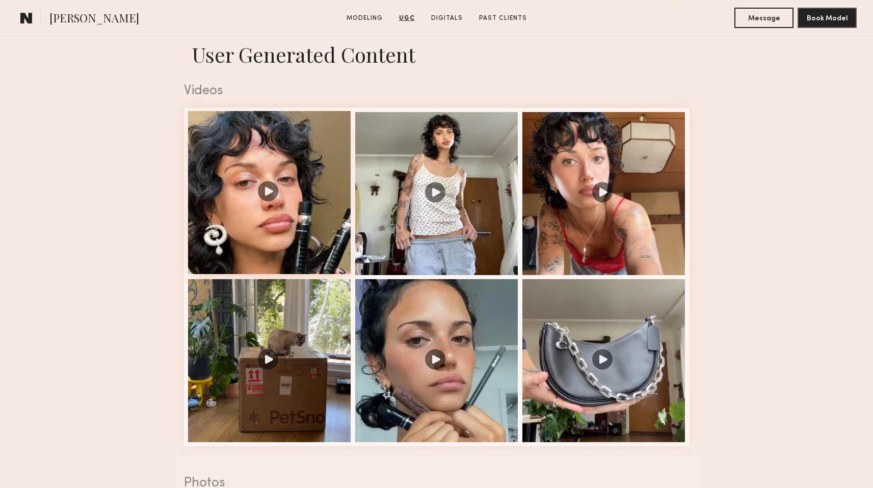
click at [317, 243] on div at bounding box center [269, 192] width 163 height 163
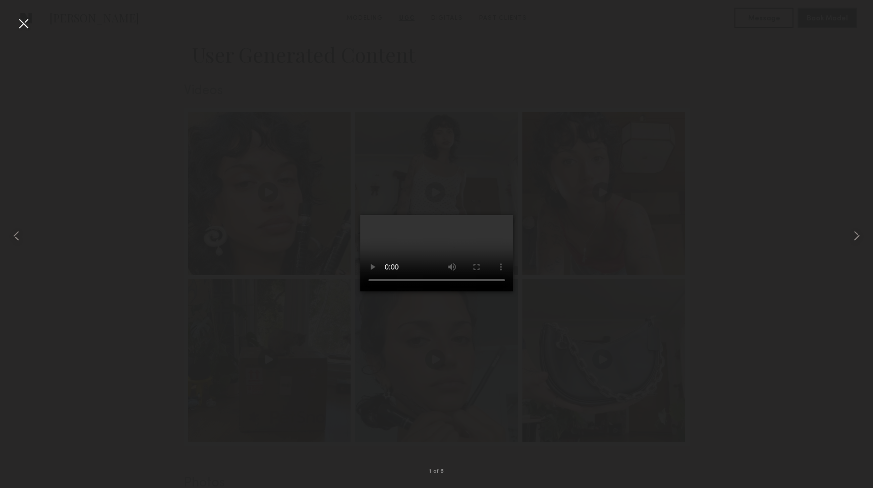
click at [159, 117] on div at bounding box center [436, 235] width 873 height 439
click at [27, 23] on div at bounding box center [23, 23] width 16 height 16
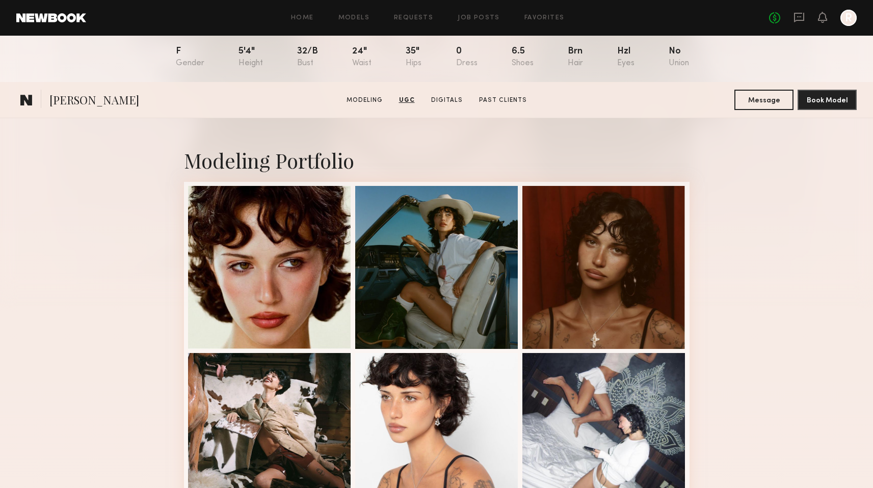
scroll to position [0, 0]
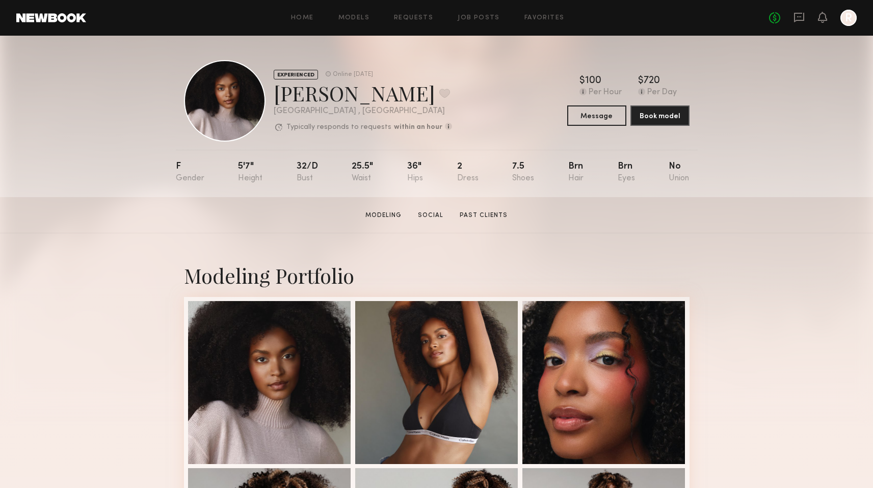
click at [417, 207] on section "Jade B. Modeling Social Past Clients Message Book Model" at bounding box center [436, 215] width 873 height 36
click at [426, 214] on link "Social" at bounding box center [431, 215] width 34 height 9
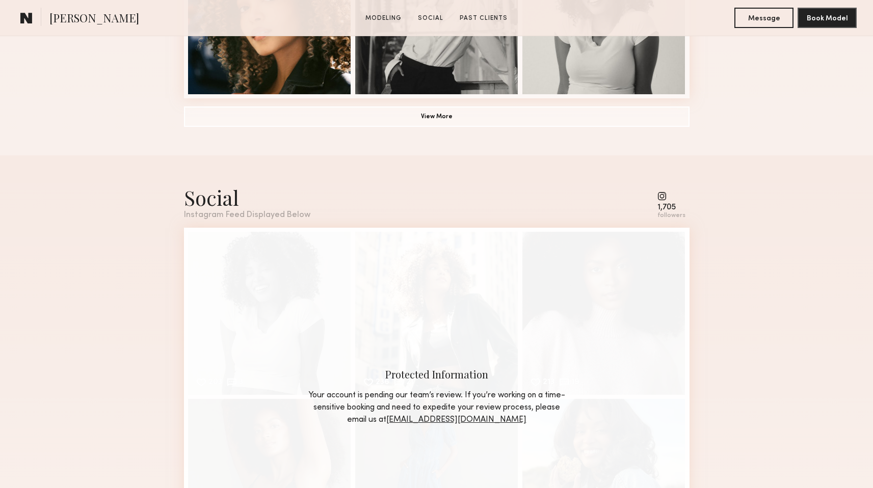
scroll to position [965, 0]
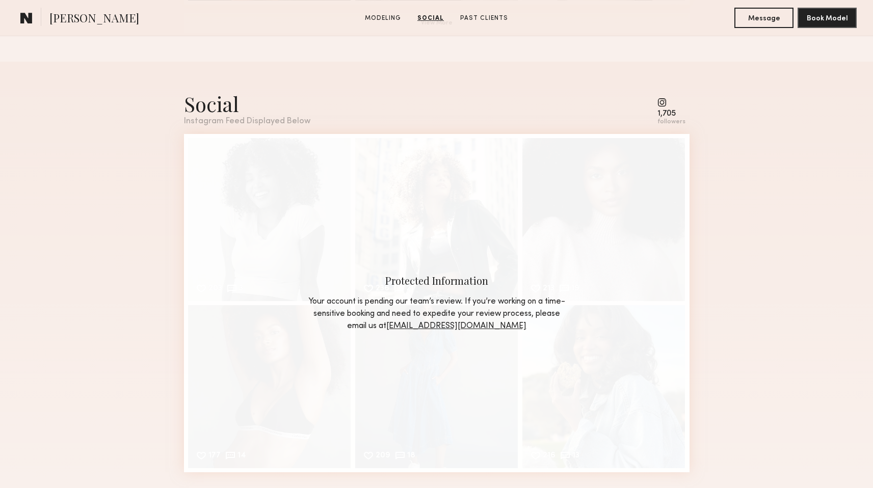
click at [305, 205] on div "Protected Information Your account is pending our team’s review. If you’re work…" at bounding box center [437, 303] width 506 height 338
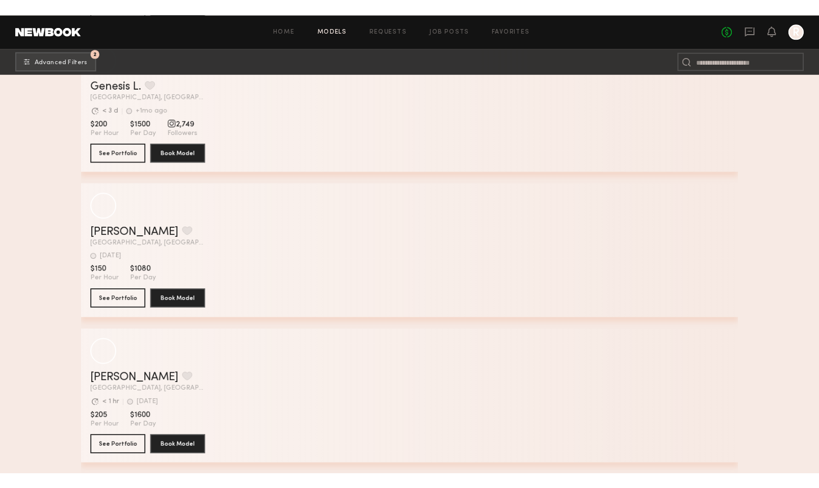
scroll to position [56374, 0]
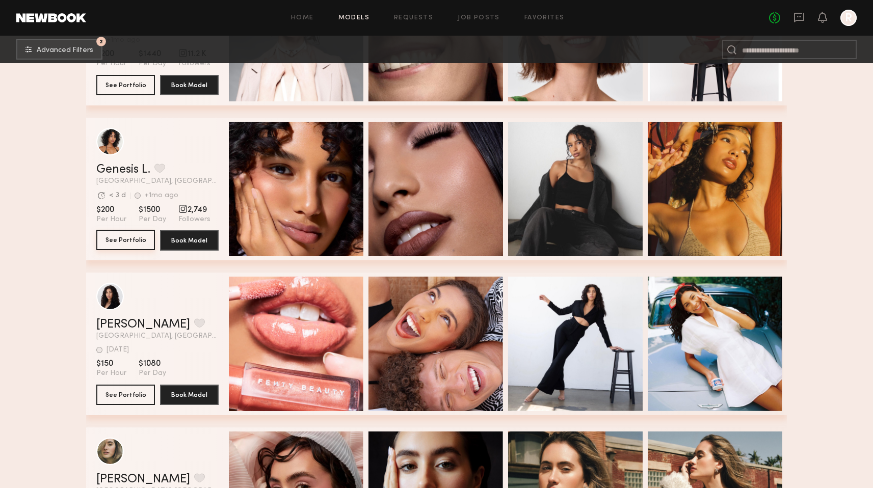
click at [130, 237] on button "See Portfolio" at bounding box center [125, 240] width 59 height 20
click at [131, 241] on button "See Portfolio" at bounding box center [125, 240] width 59 height 20
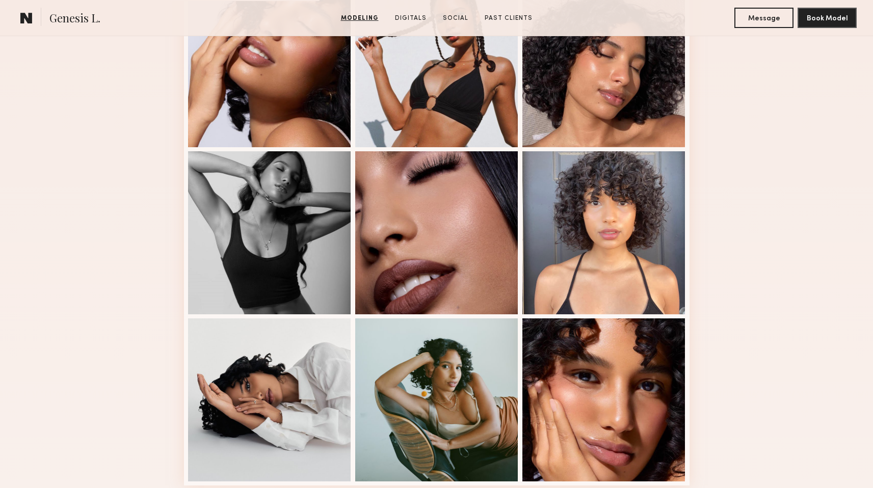
scroll to position [532, 0]
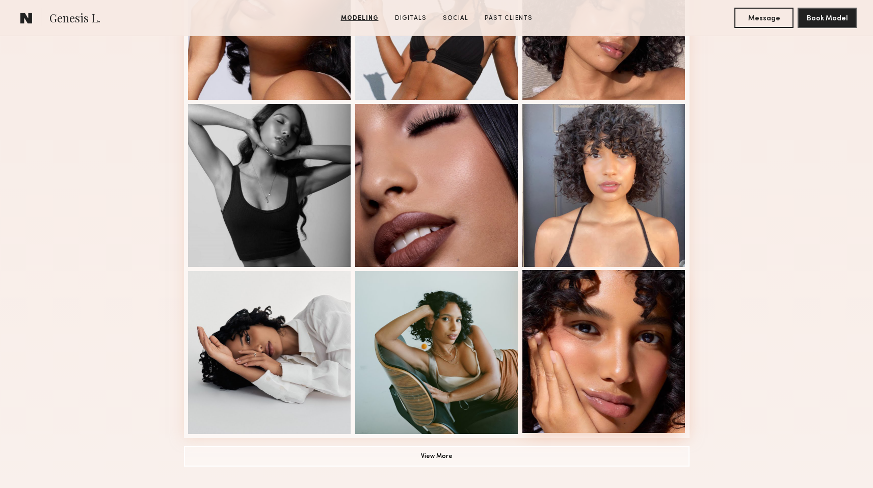
click at [586, 357] on div at bounding box center [604, 351] width 163 height 163
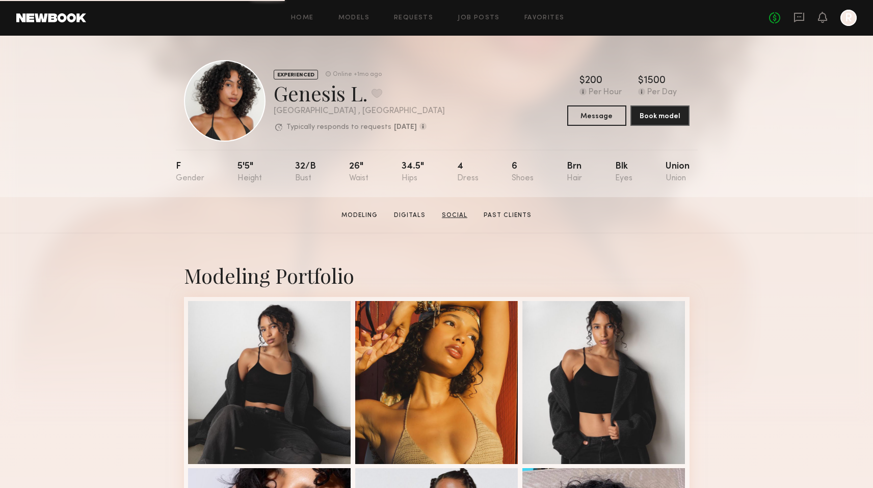
click at [440, 215] on link "Social" at bounding box center [455, 215] width 34 height 9
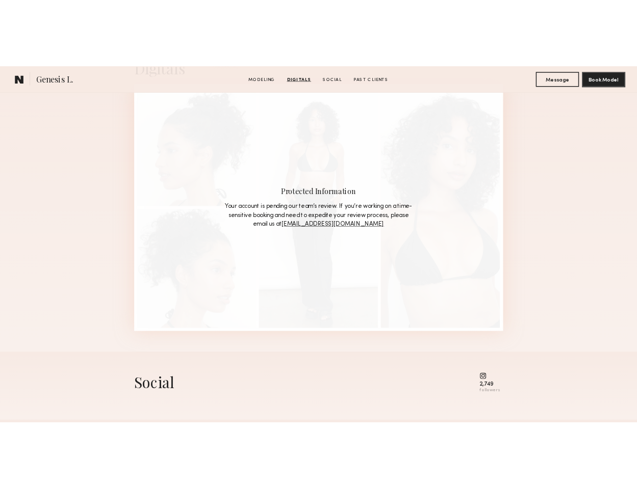
scroll to position [1024, 0]
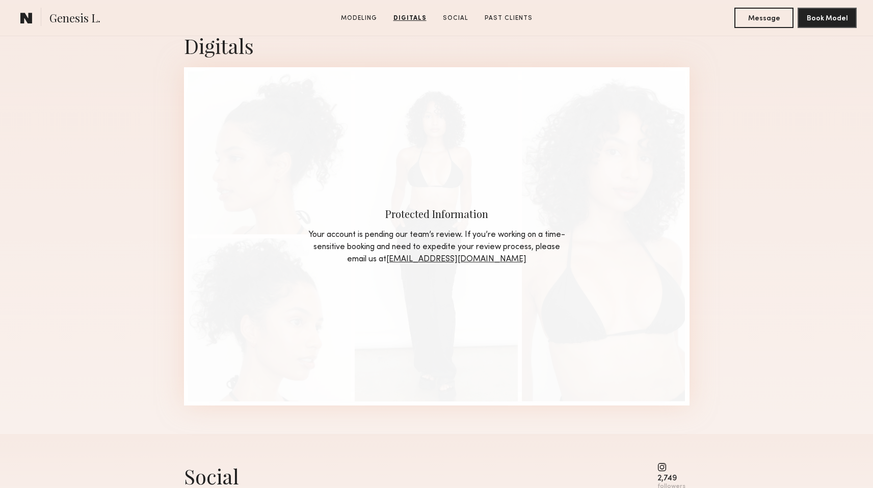
click at [467, 260] on link "[EMAIL_ADDRESS][DOMAIN_NAME]" at bounding box center [456, 259] width 140 height 8
click at [462, 258] on link "[EMAIL_ADDRESS][DOMAIN_NAME]" at bounding box center [456, 259] width 140 height 8
drag, startPoint x: 521, startPoint y: 259, endPoint x: 423, endPoint y: 258, distance: 98.9
click at [423, 258] on div "Your account is pending our team’s review. If you’re working on a time-sensitiv…" at bounding box center [437, 247] width 260 height 37
copy link "[EMAIL_ADDRESS][DOMAIN_NAME]"
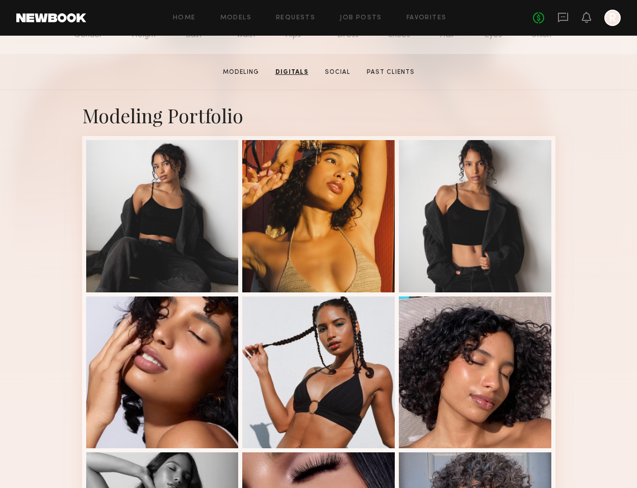
scroll to position [0, 0]
